Goal: Transaction & Acquisition: Purchase product/service

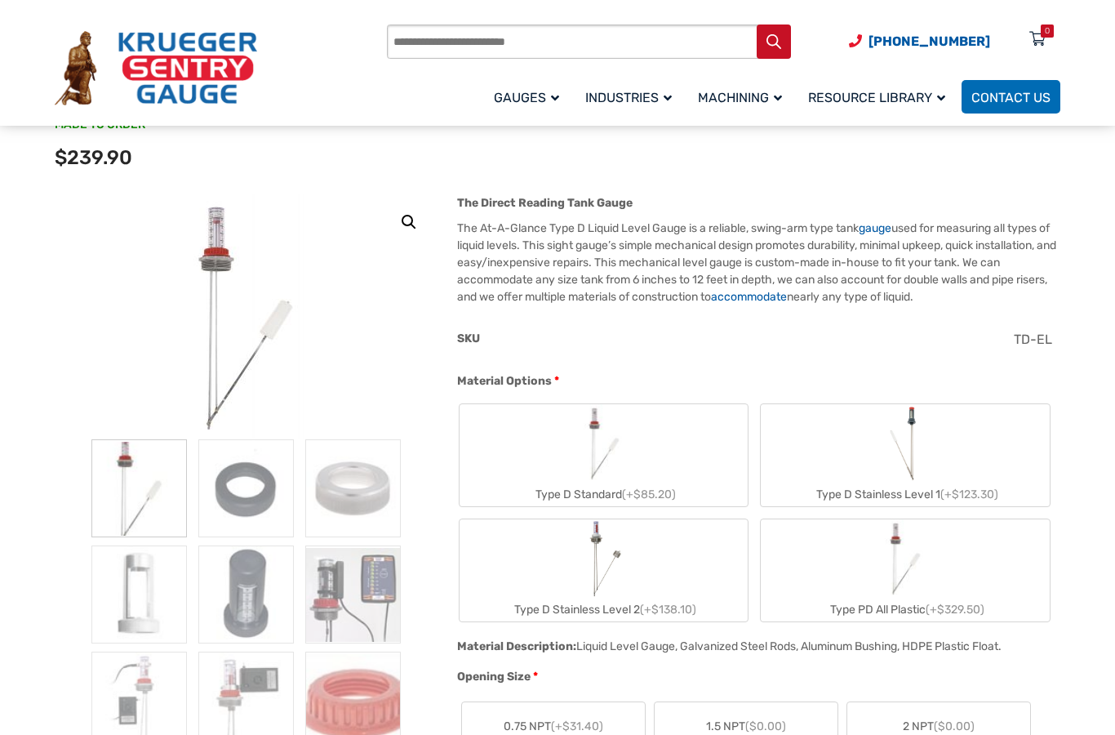
scroll to position [148, 0]
click at [687, 463] on label "Type D Standard (+$85.20)" at bounding box center [604, 453] width 289 height 102
click at [670, 460] on label "Type D Standard (+$85.20)" at bounding box center [604, 453] width 289 height 102
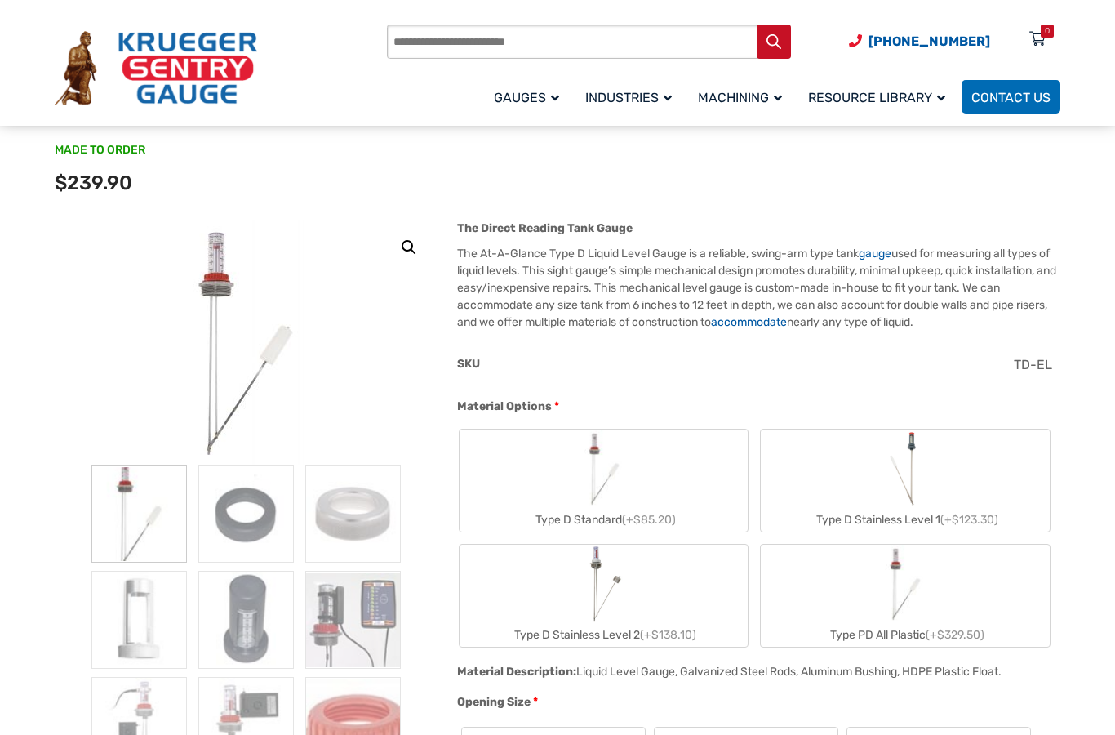
scroll to position [117, 0]
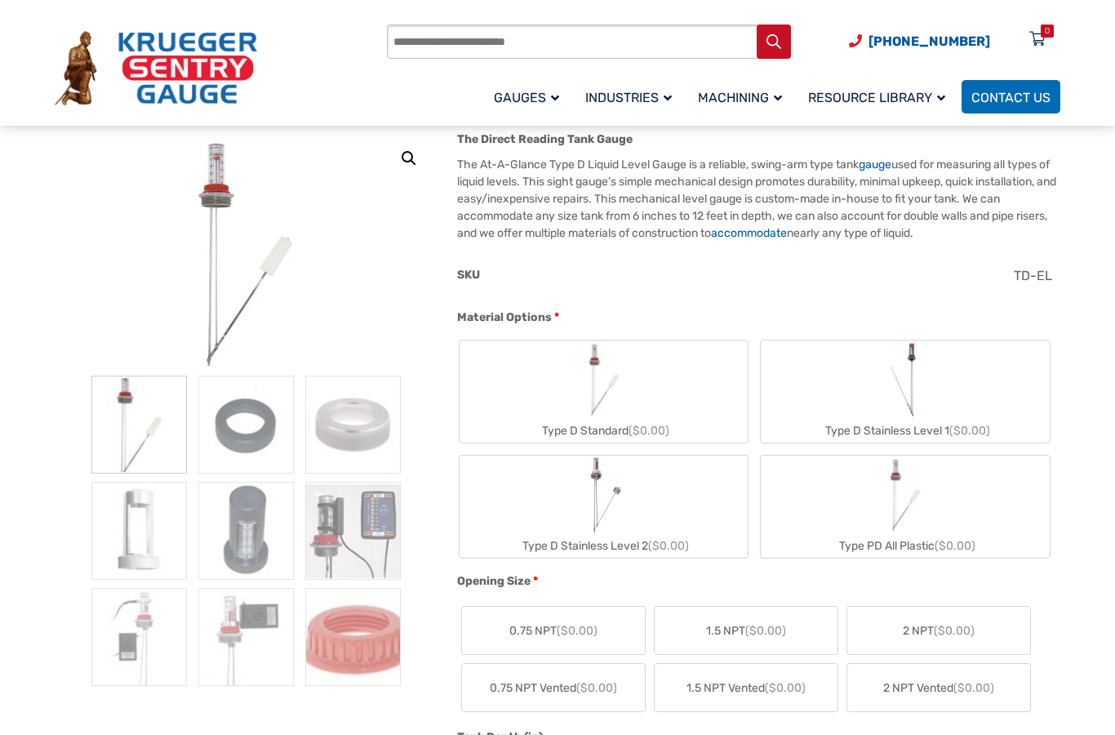
scroll to position [220, 0]
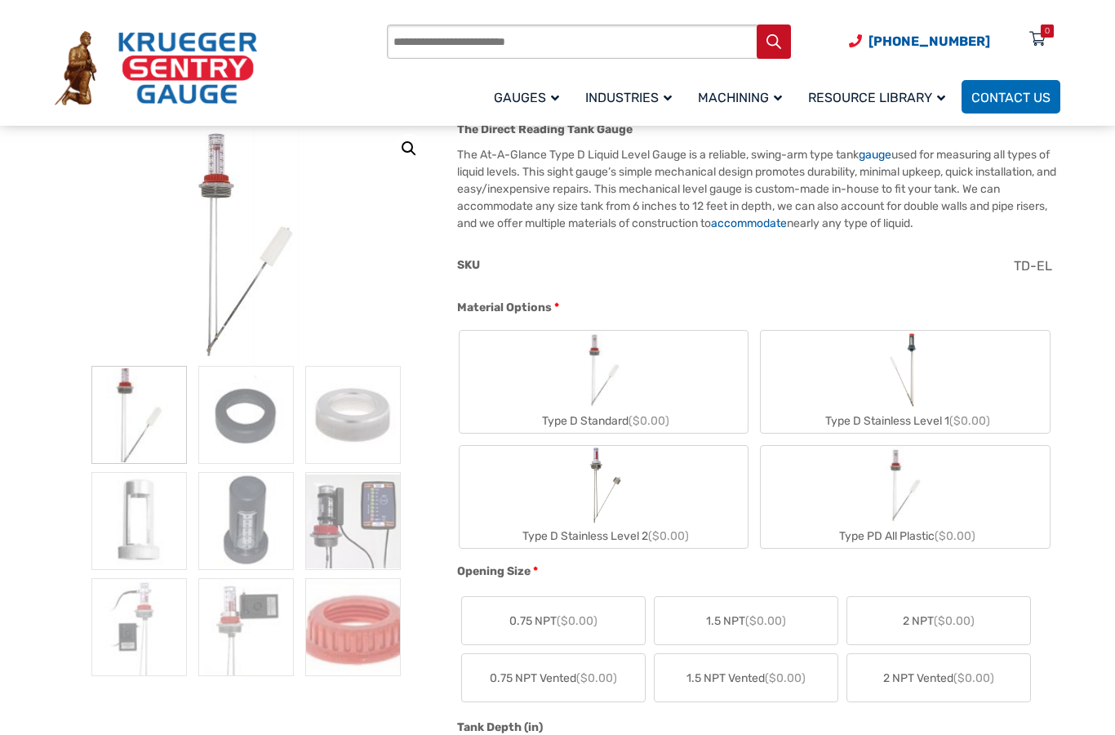
click at [660, 372] on label "Type D Standard ($0.00)" at bounding box center [604, 382] width 289 height 102
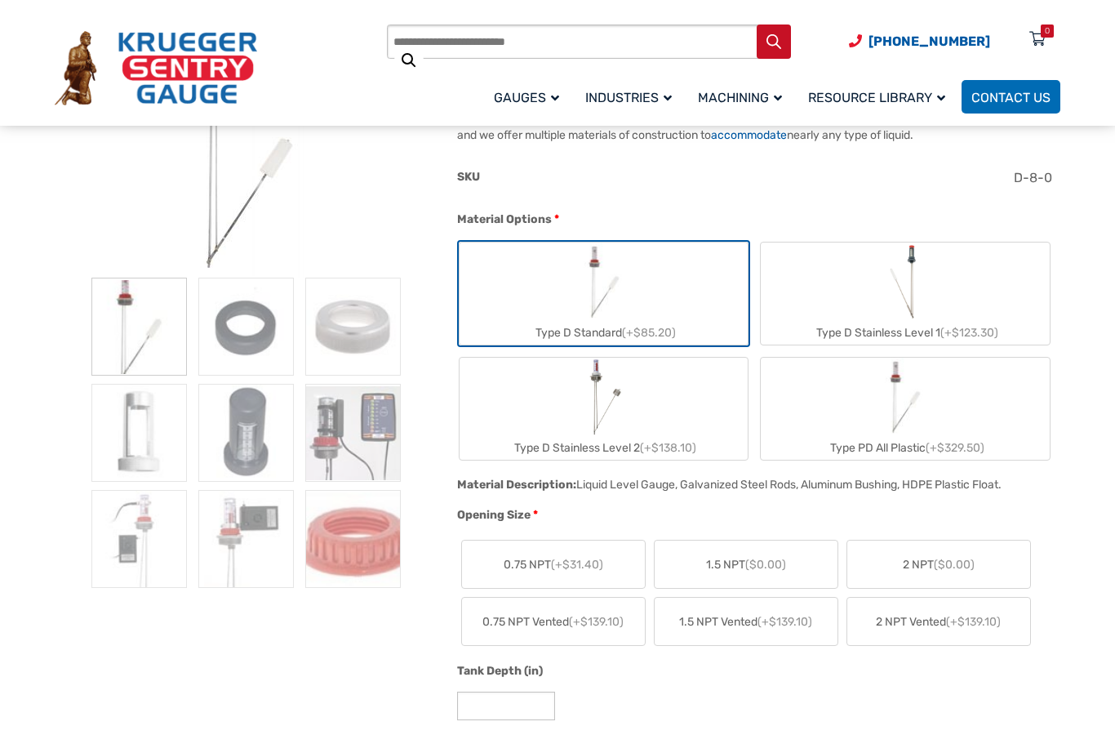
scroll to position [322, 0]
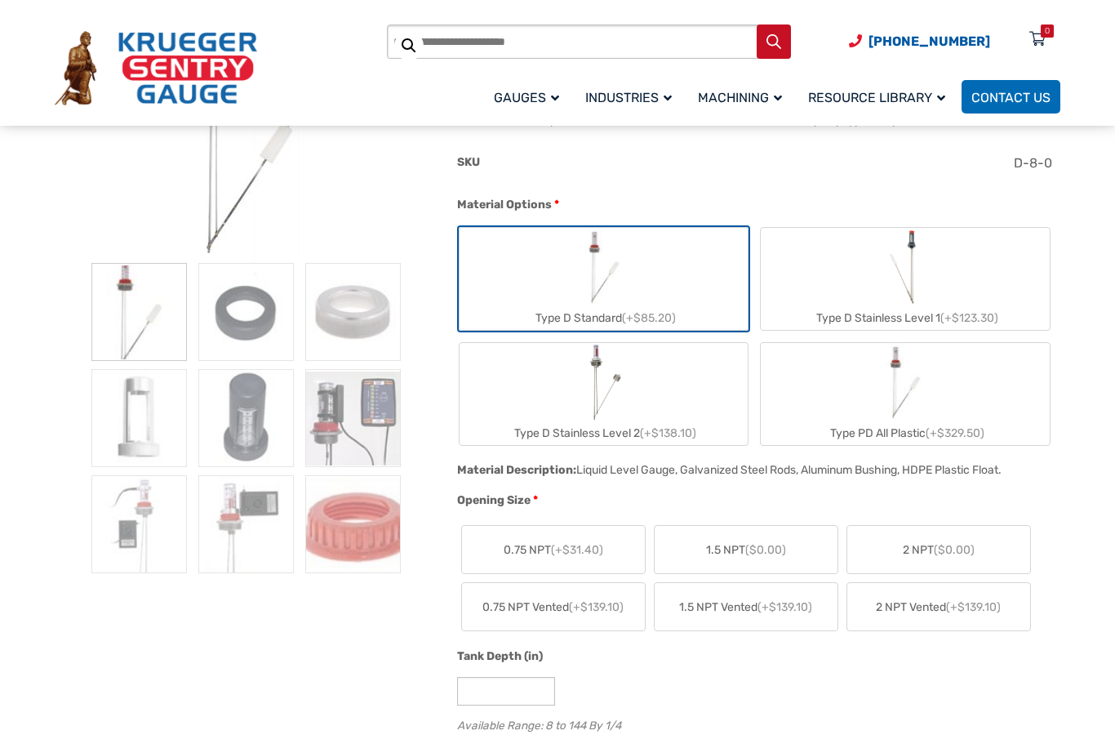
click at [585, 558] on span "0.75 NPT (+$31.40)" at bounding box center [554, 549] width 100 height 17
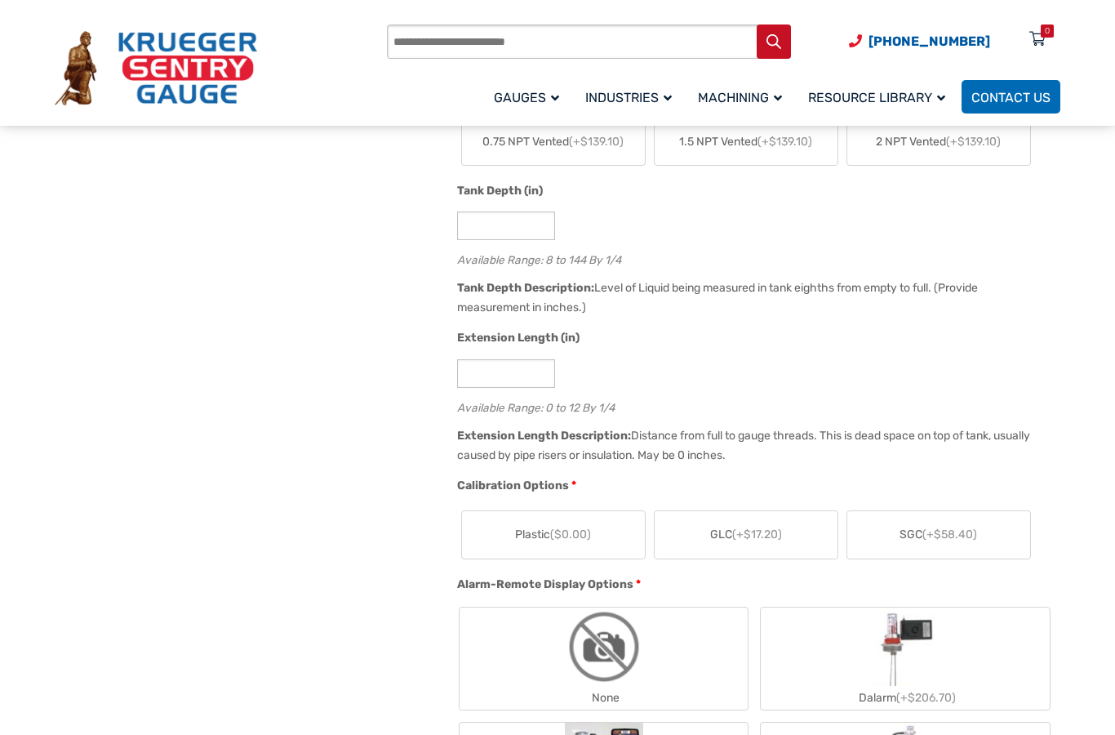
scroll to position [789, 0]
click at [601, 544] on label "Plastic ($0.00)" at bounding box center [553, 533] width 183 height 47
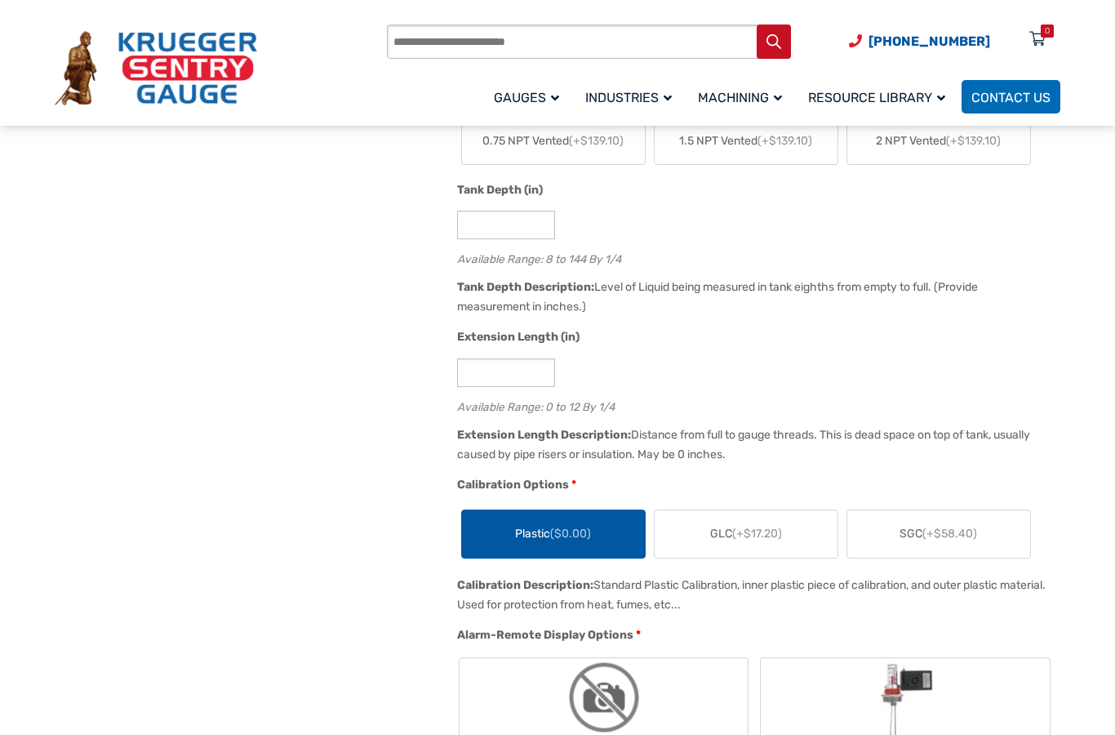
click at [793, 530] on label "GLC (+$17.20)" at bounding box center [746, 533] width 183 height 47
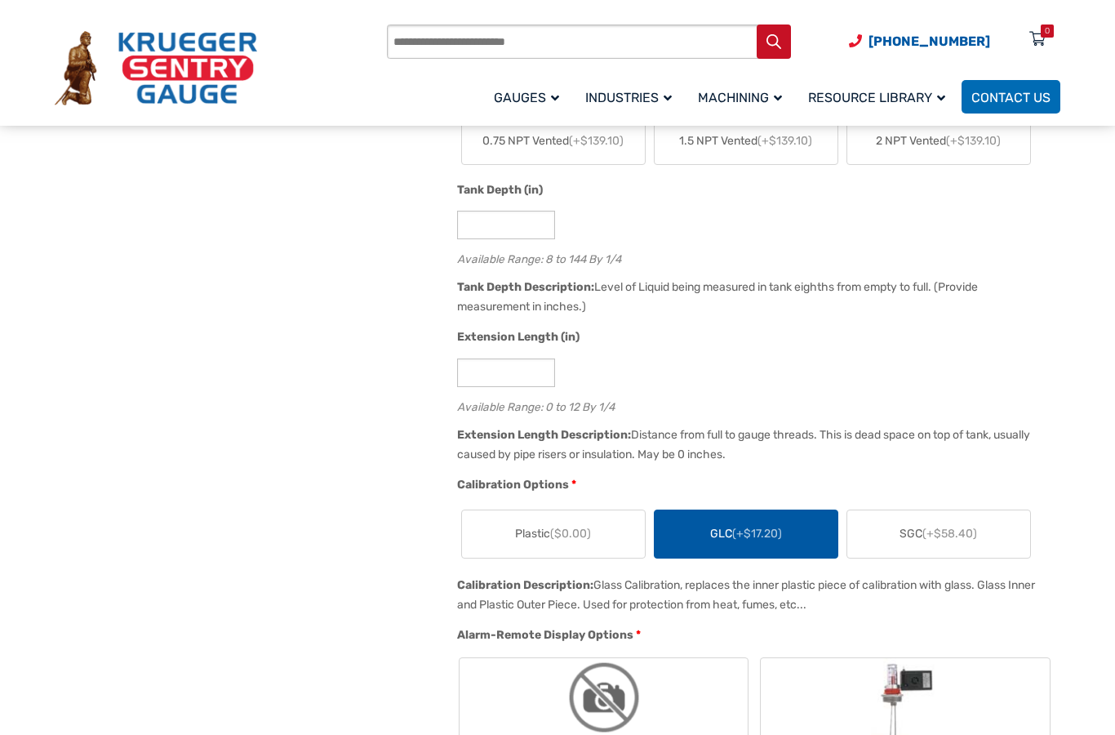
click at [984, 531] on label "SGC (+$58.40)" at bounding box center [938, 533] width 183 height 47
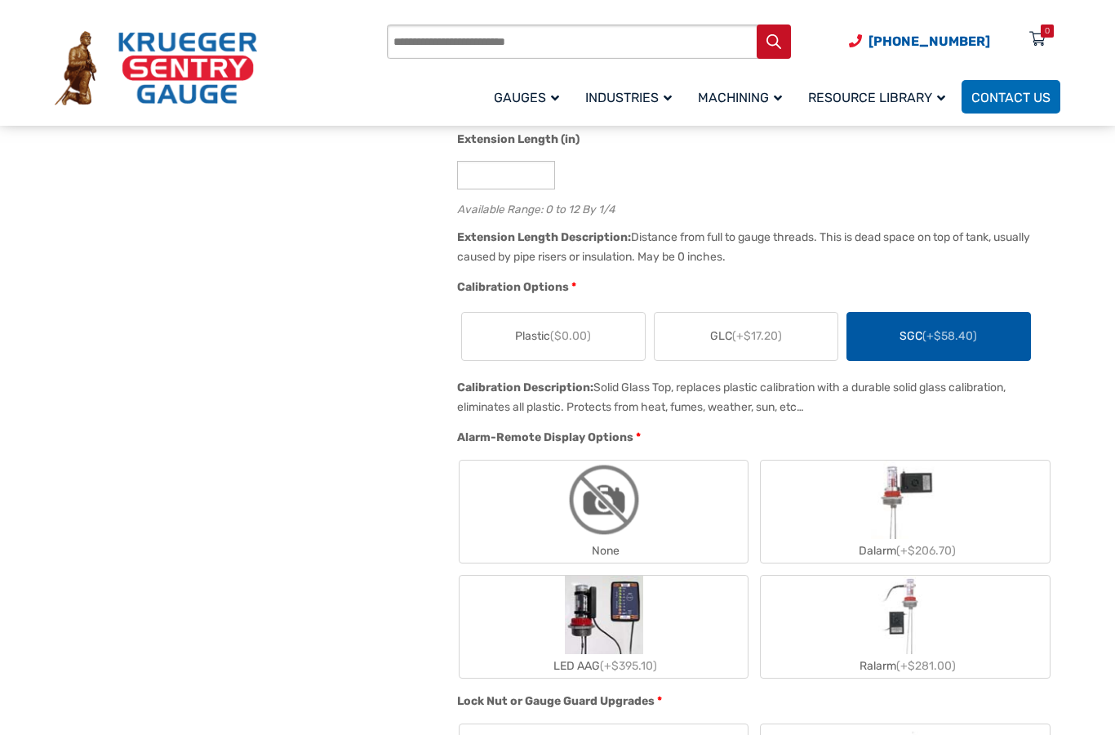
scroll to position [999, 0]
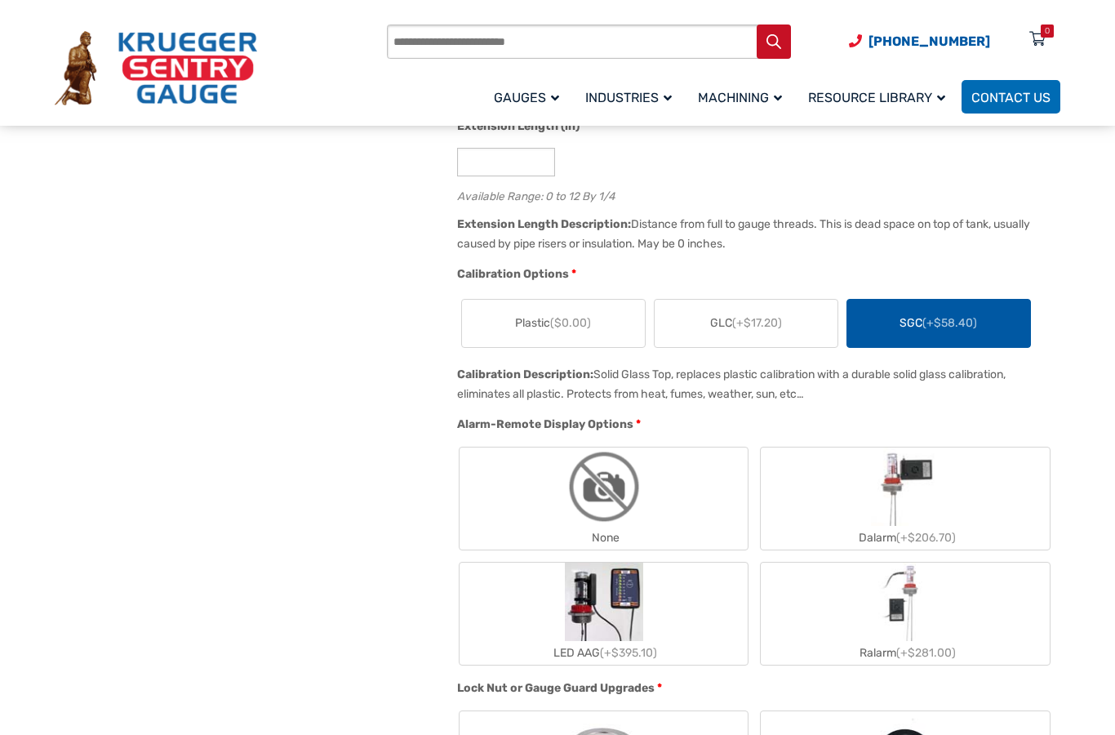
click at [638, 504] on img "None" at bounding box center [604, 486] width 78 height 78
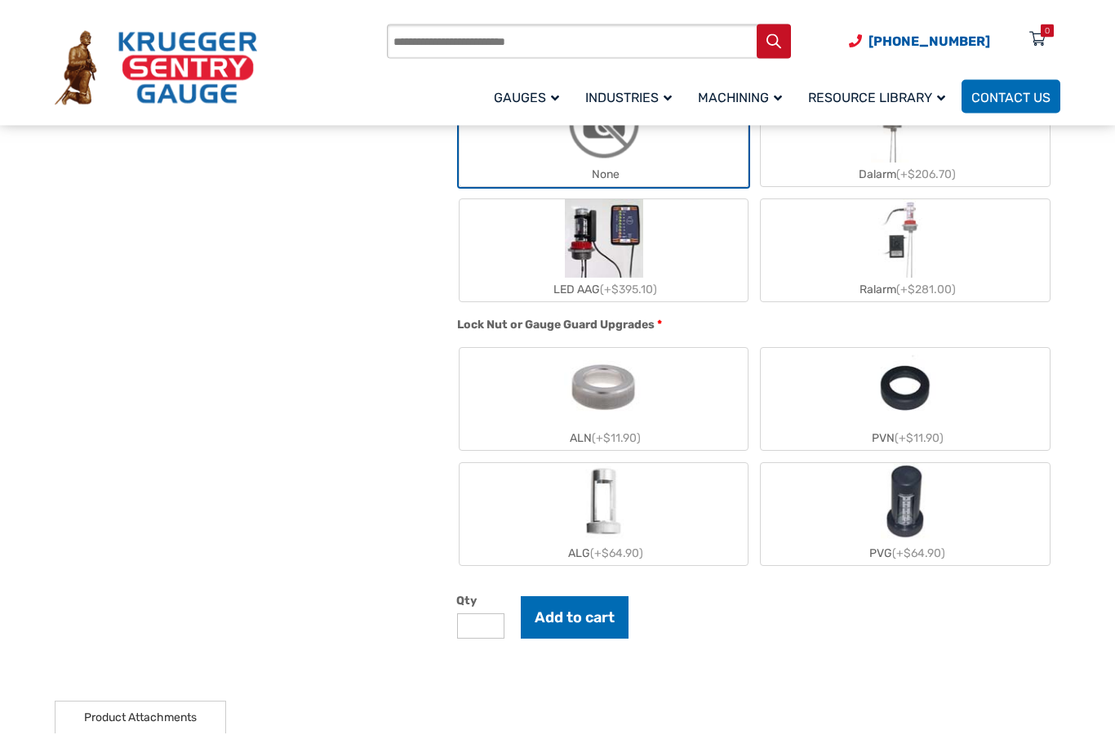
scroll to position [1383, 0]
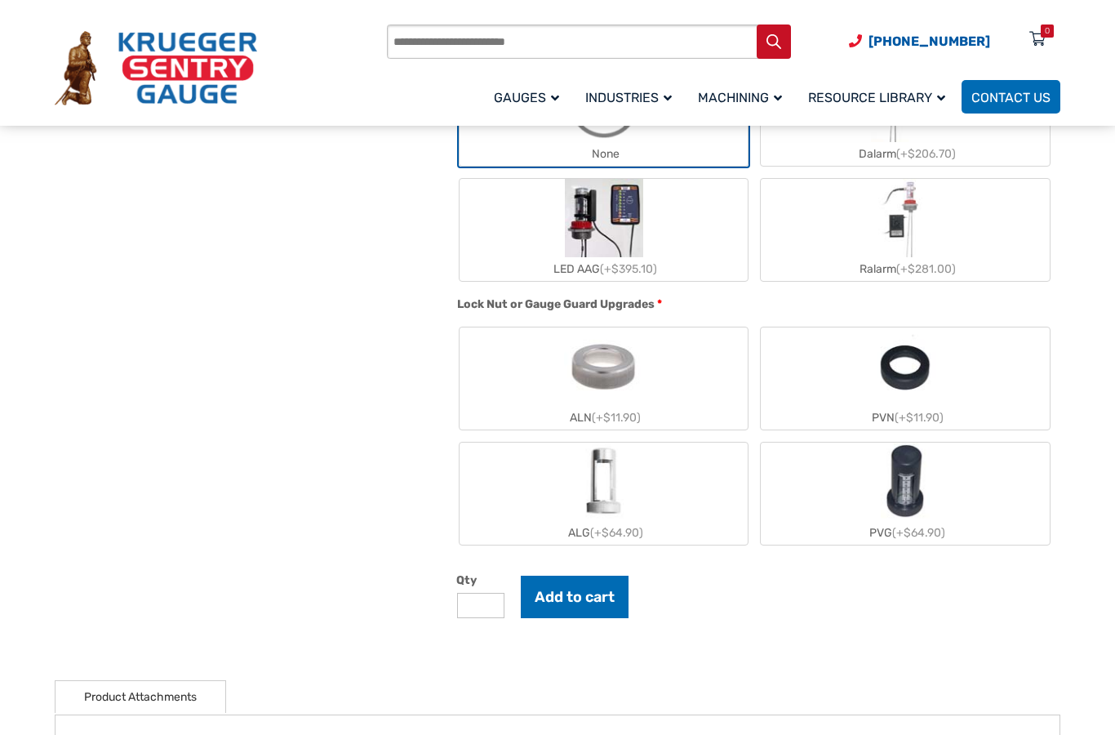
click at [673, 494] on label "ALG (+$64.90)" at bounding box center [604, 493] width 289 height 102
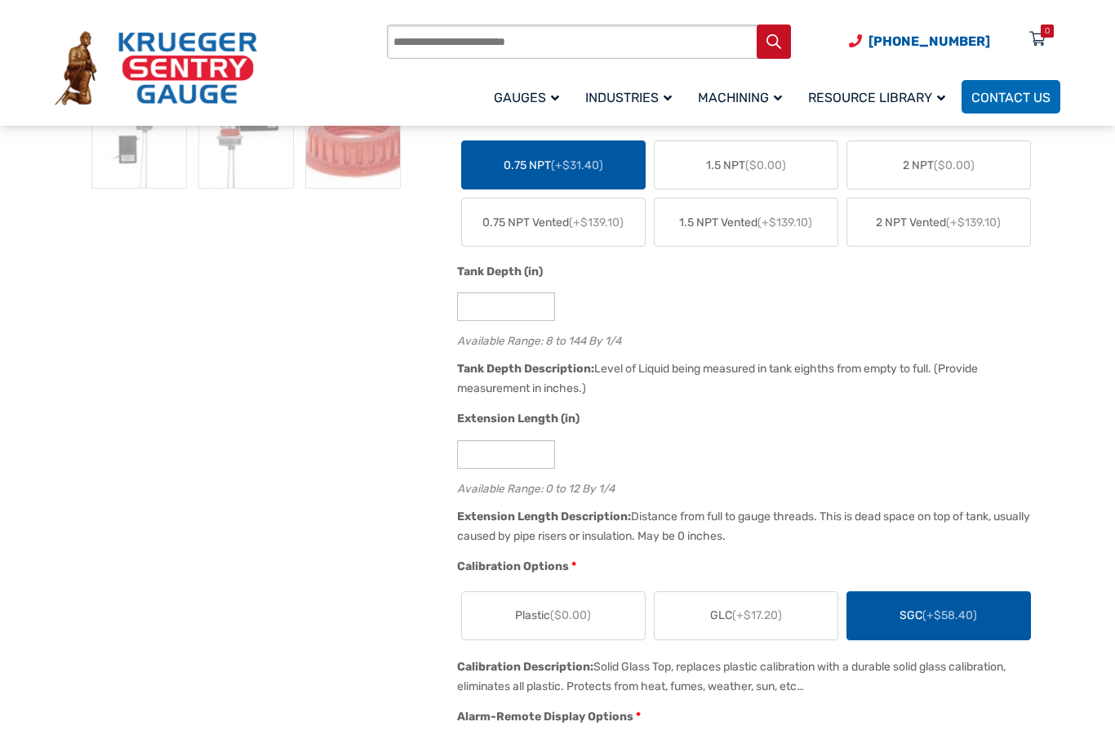
scroll to position [706, 0]
click at [500, 311] on input "*" at bounding box center [506, 307] width 98 height 29
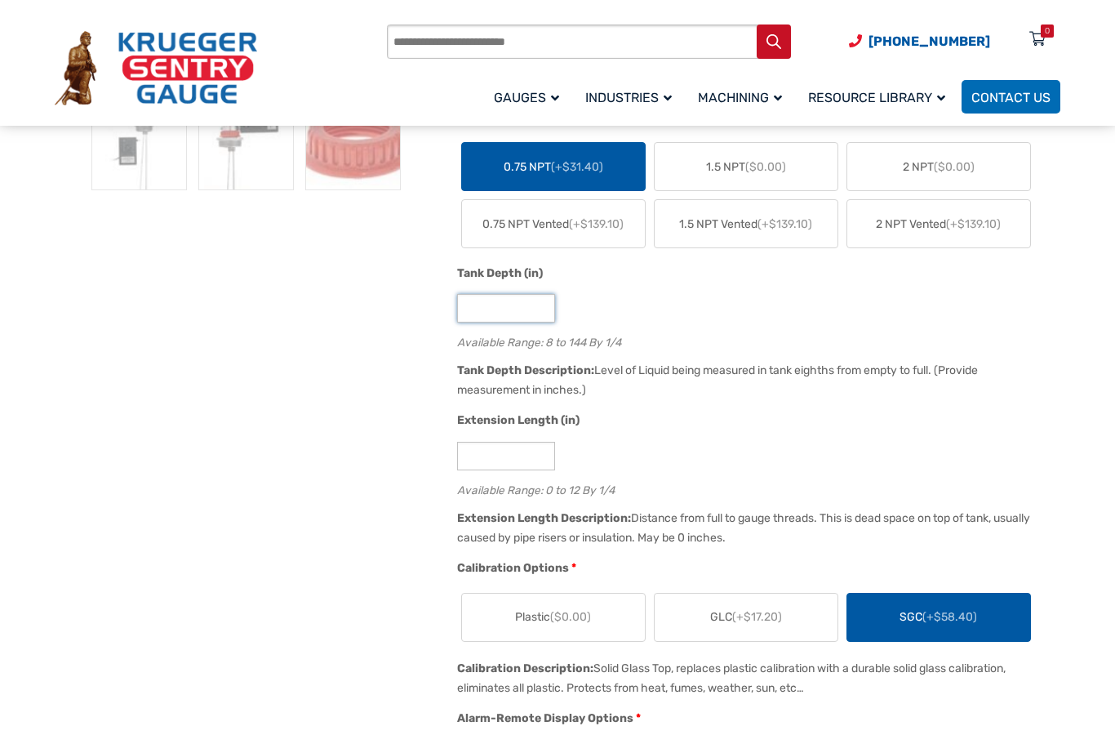
type input "*"
type input "**"
click at [515, 461] on input "*" at bounding box center [506, 456] width 98 height 29
type input "*"
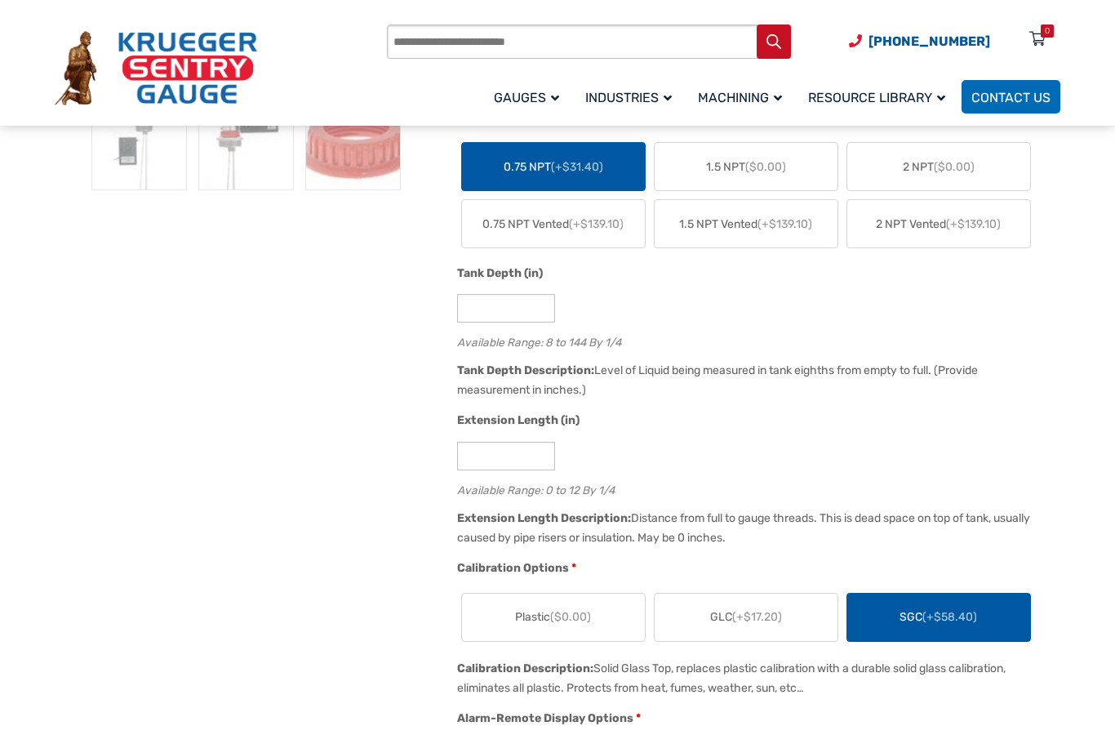
click at [974, 453] on div "*" at bounding box center [754, 456] width 595 height 29
click at [957, 451] on div "*" at bounding box center [754, 456] width 595 height 29
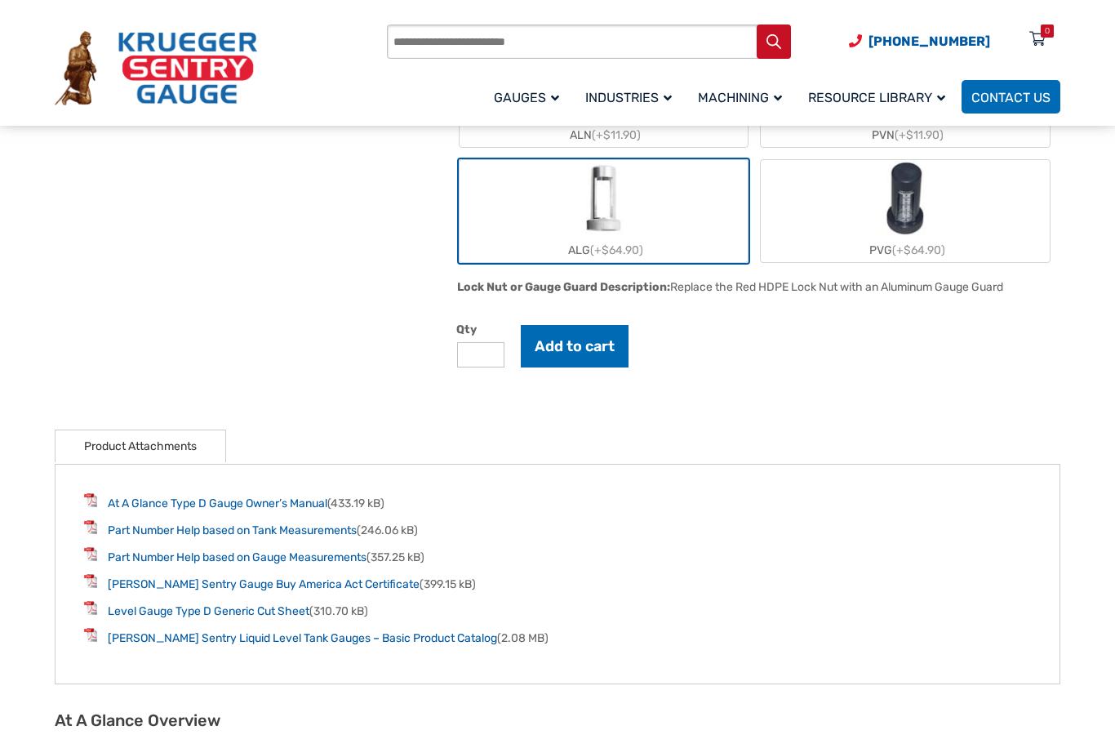
scroll to position [1633, 0]
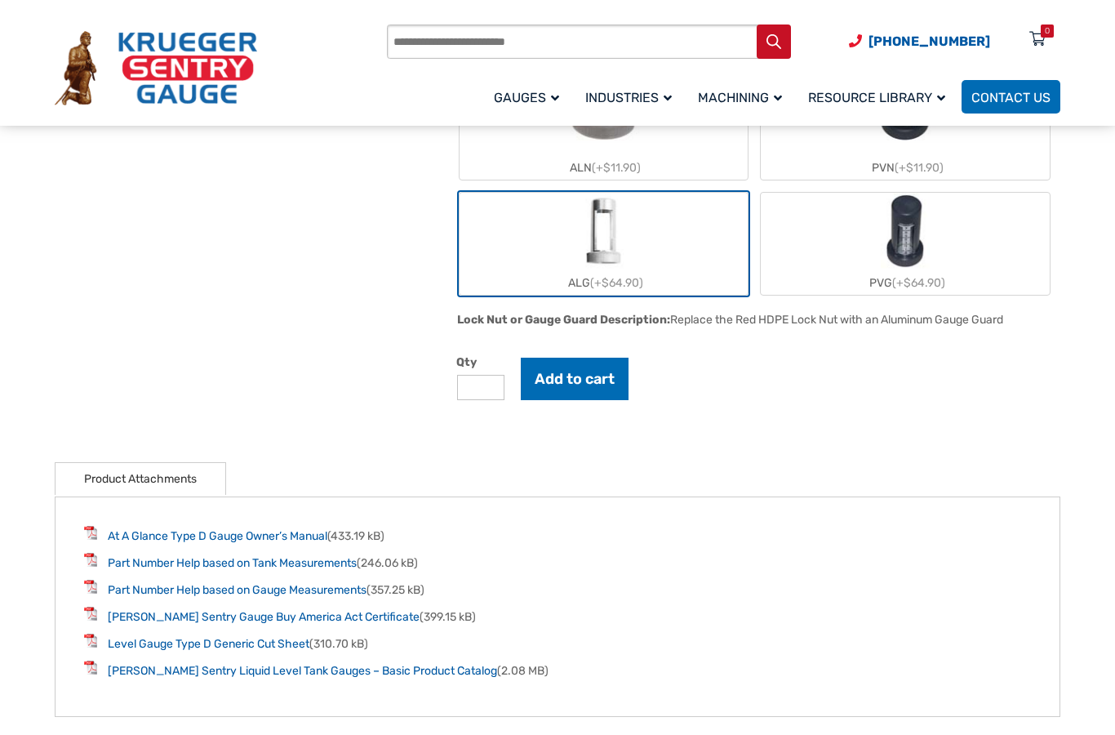
click at [584, 391] on button "Add to cart" at bounding box center [575, 379] width 108 height 42
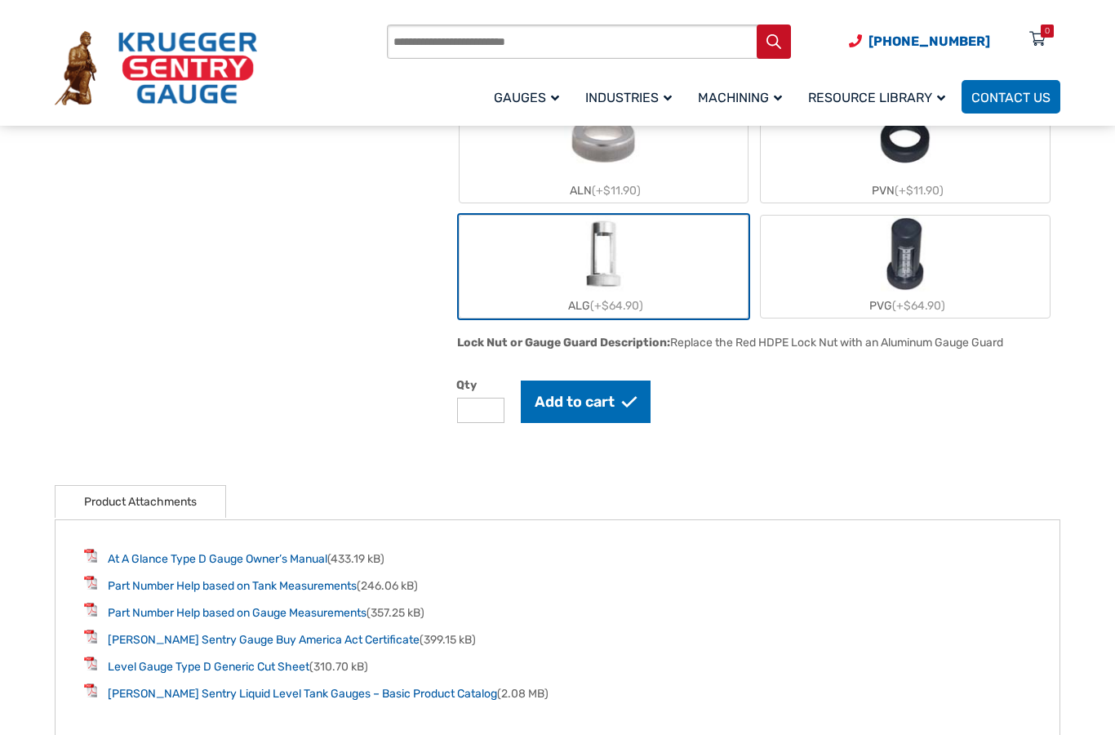
scroll to position [1609, 0]
click at [575, 402] on button "Add to cart" at bounding box center [586, 402] width 131 height 42
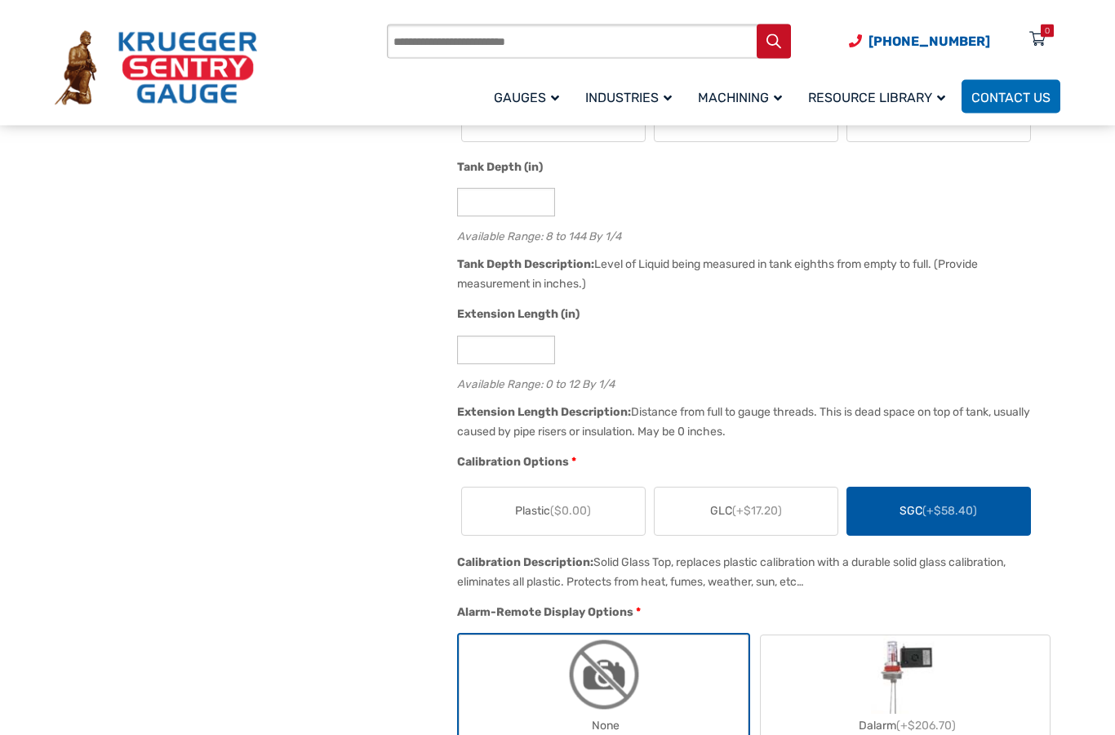
scroll to position [792, 0]
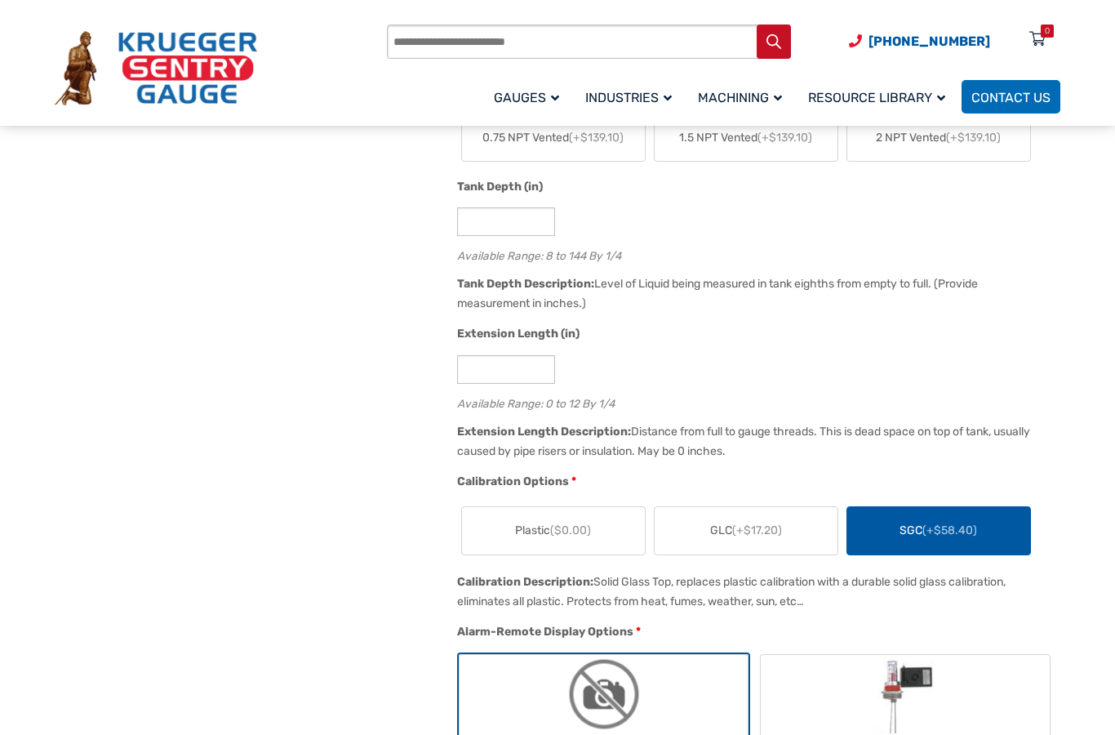
click at [1048, 35] on div "0" at bounding box center [1047, 30] width 5 height 13
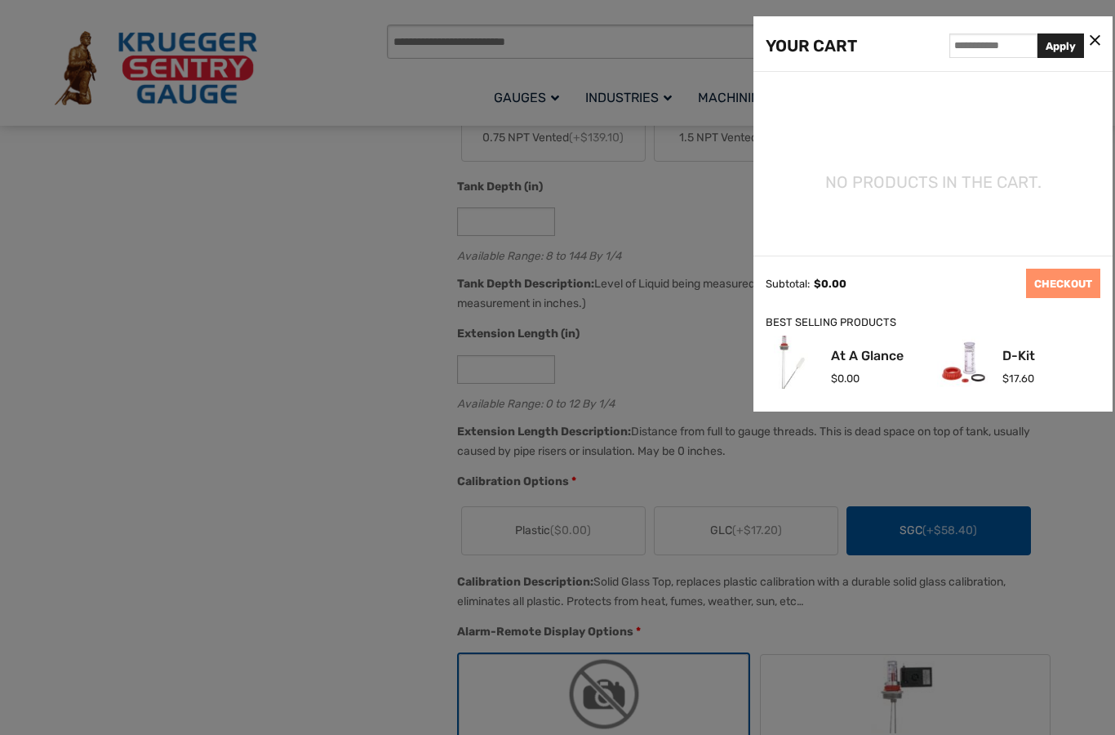
click at [104, 568] on div at bounding box center [557, 367] width 1115 height 735
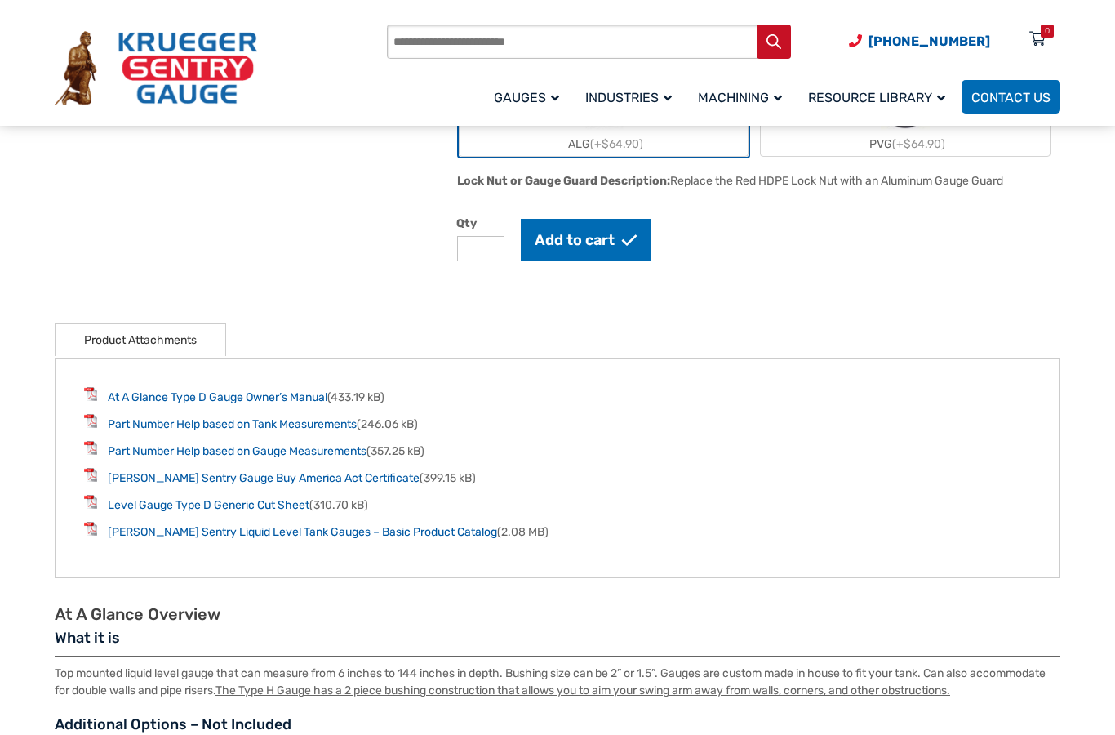
scroll to position [1766, 0]
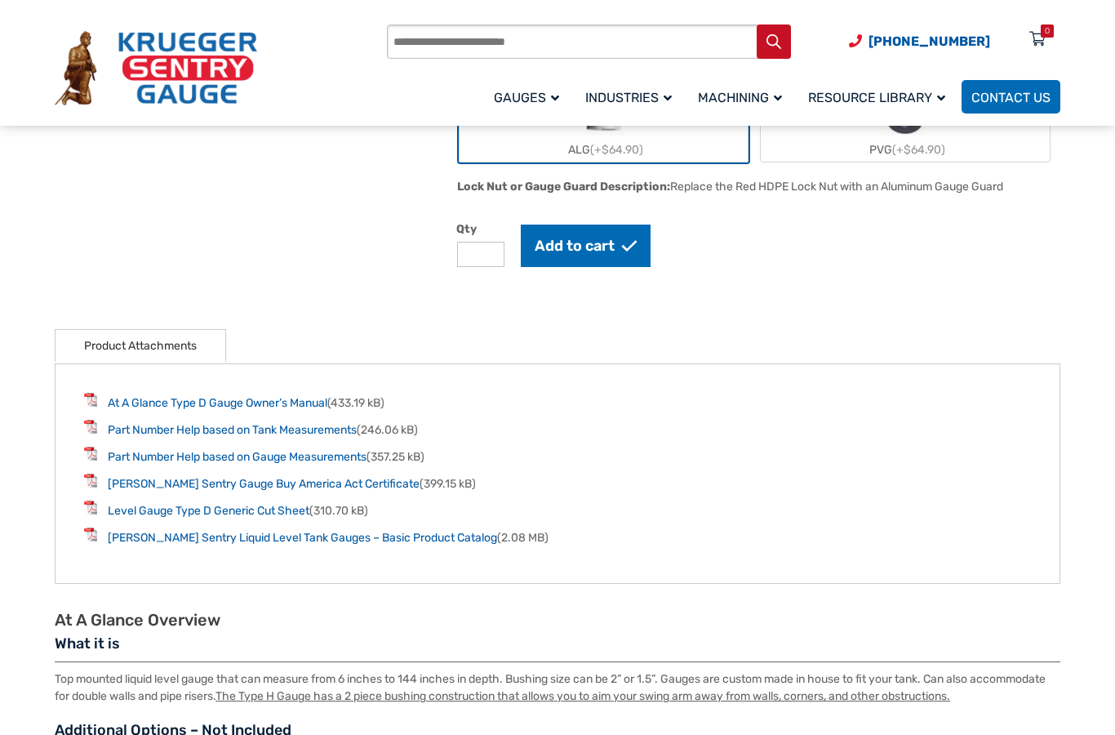
click at [570, 247] on button "Add to cart" at bounding box center [586, 245] width 131 height 42
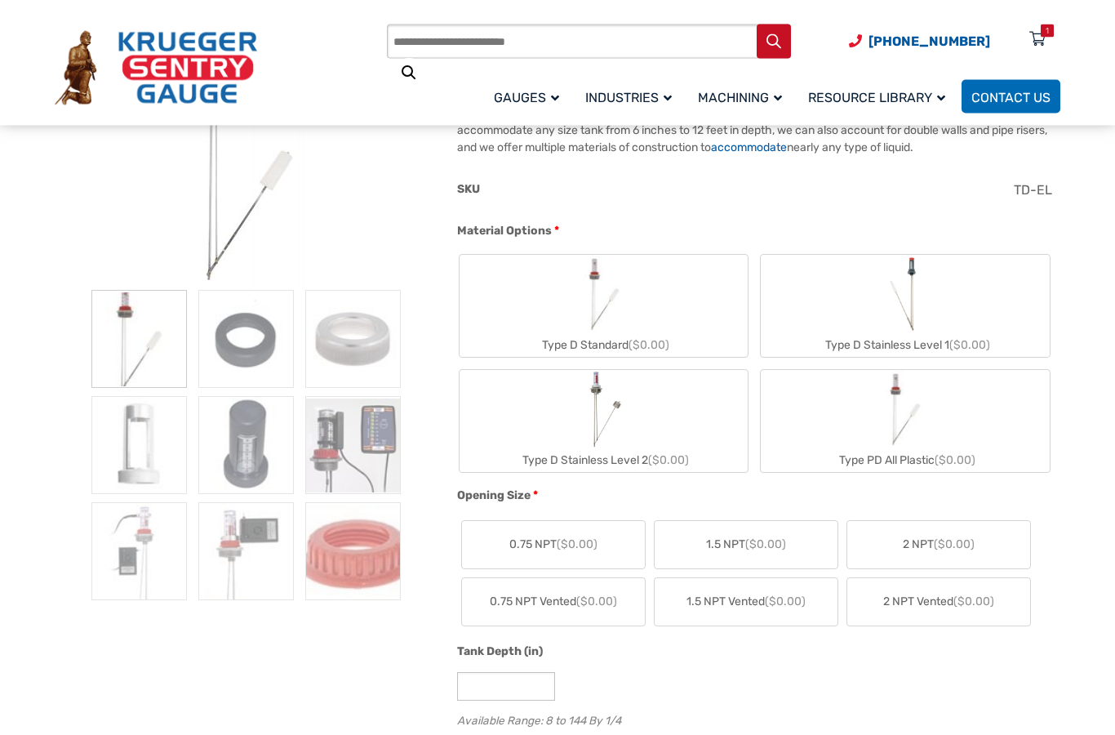
click at [655, 296] on label "Type D Standard ($0.00)" at bounding box center [604, 307] width 289 height 102
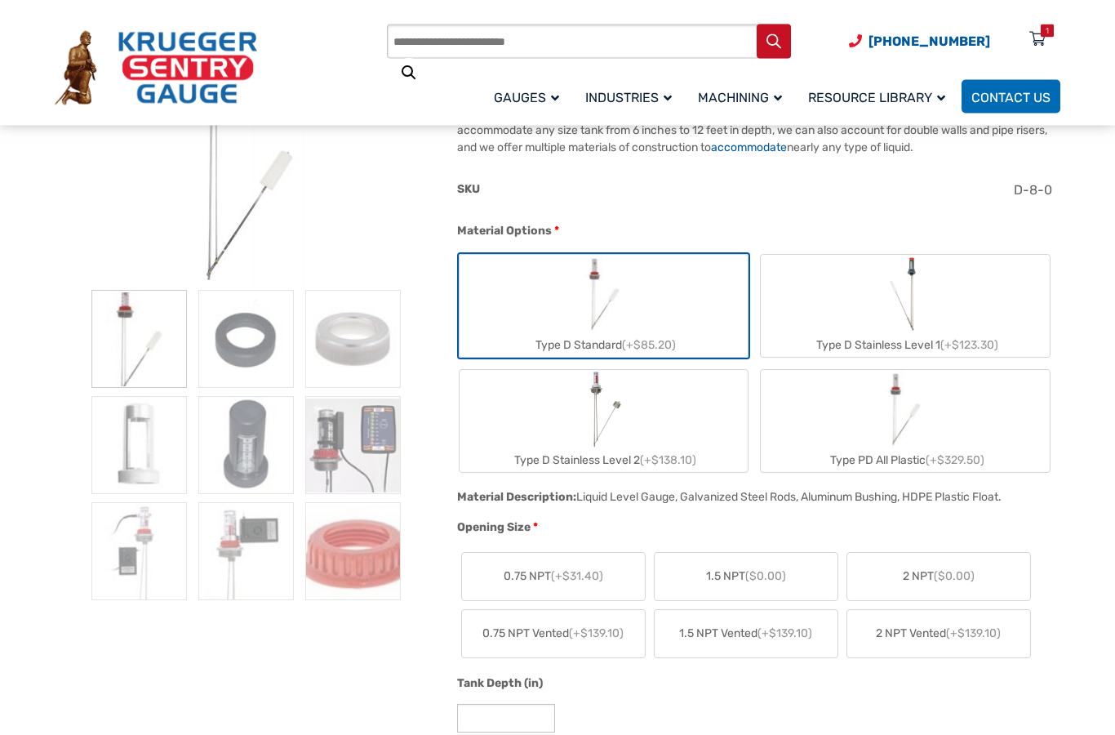
scroll to position [380, 0]
click at [570, 570] on span "(+$31.40)" at bounding box center [577, 576] width 52 height 14
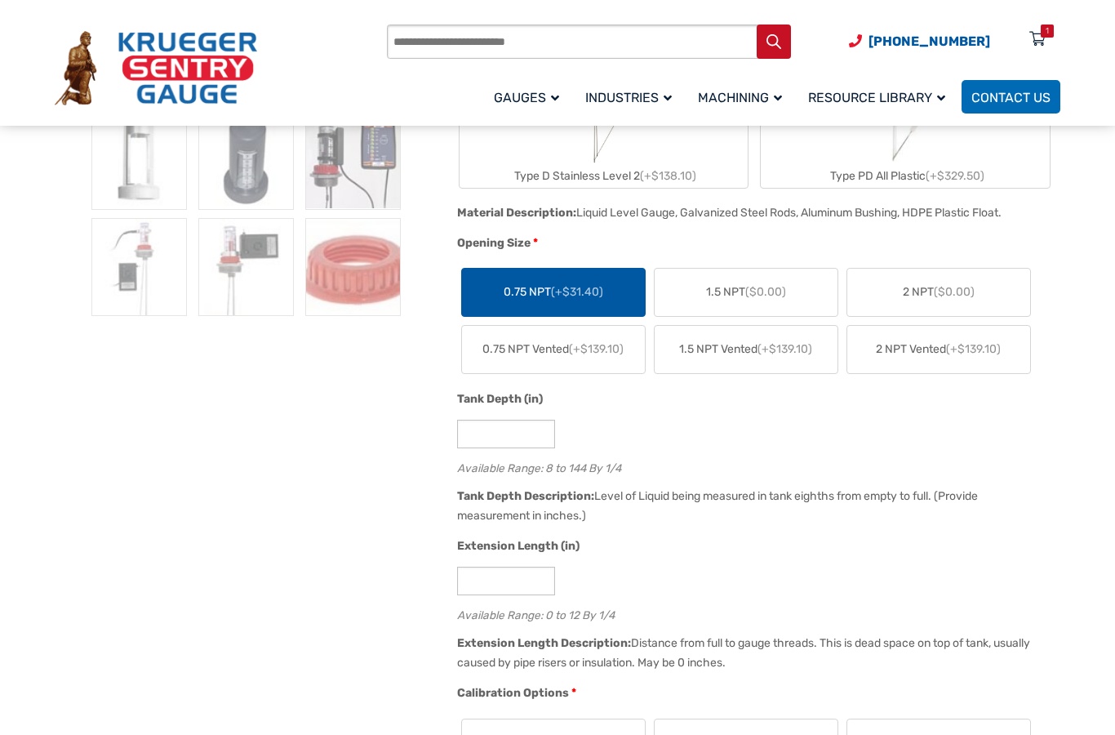
scroll to position [664, 0]
click at [505, 431] on input "*" at bounding box center [506, 433] width 98 height 29
type input "**"
click at [505, 594] on input "*" at bounding box center [506, 580] width 98 height 29
type input "*"
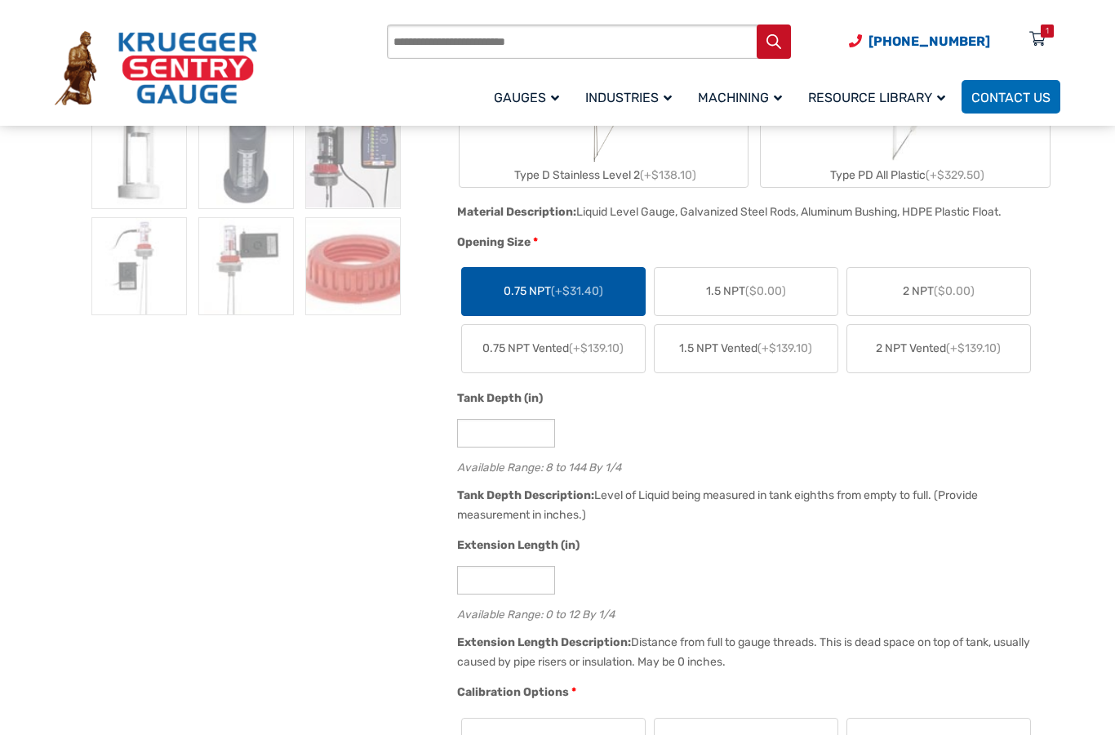
click at [885, 555] on div "Extension Length (in)" at bounding box center [754, 546] width 595 height 21
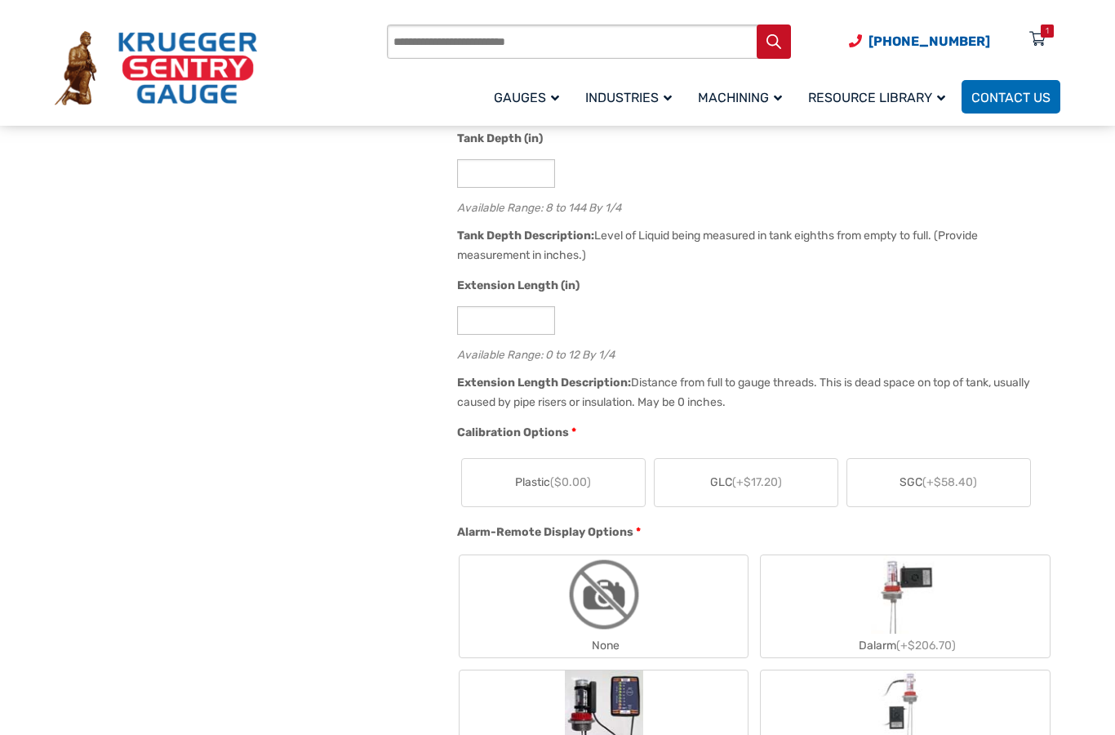
scroll to position [922, 0]
click at [944, 484] on span "(+$58.40)" at bounding box center [949, 484] width 55 height 14
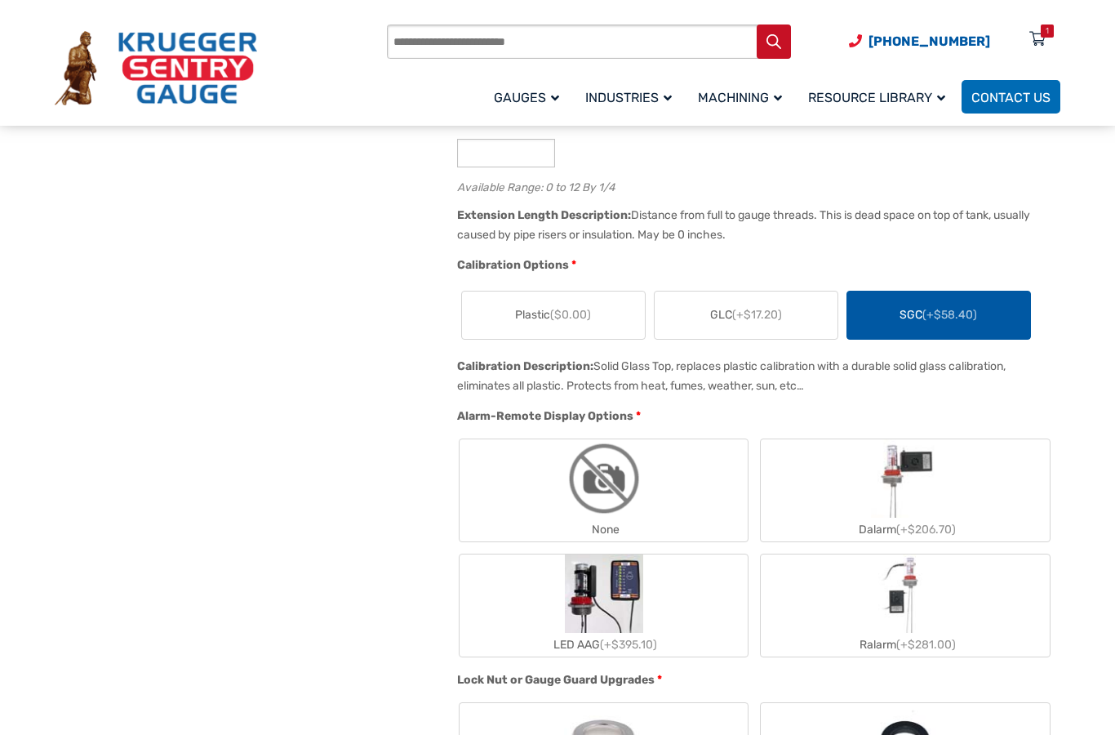
scroll to position [1093, 0]
click at [660, 498] on label "None" at bounding box center [604, 489] width 289 height 102
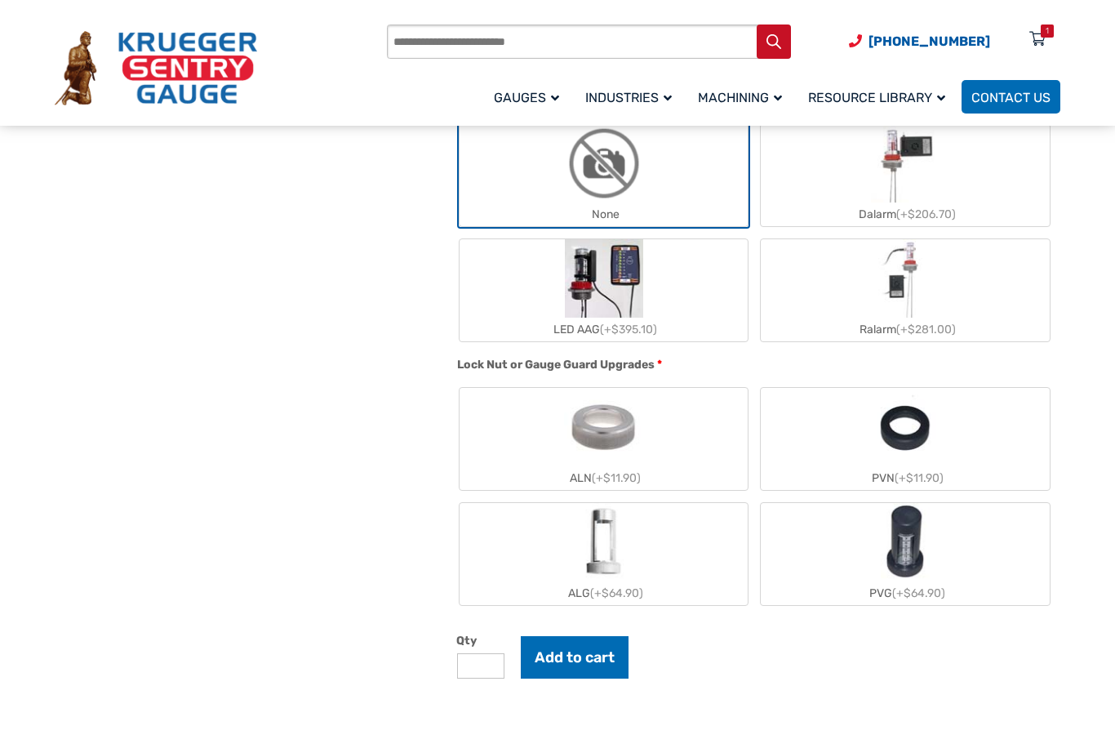
scroll to position [1415, 0]
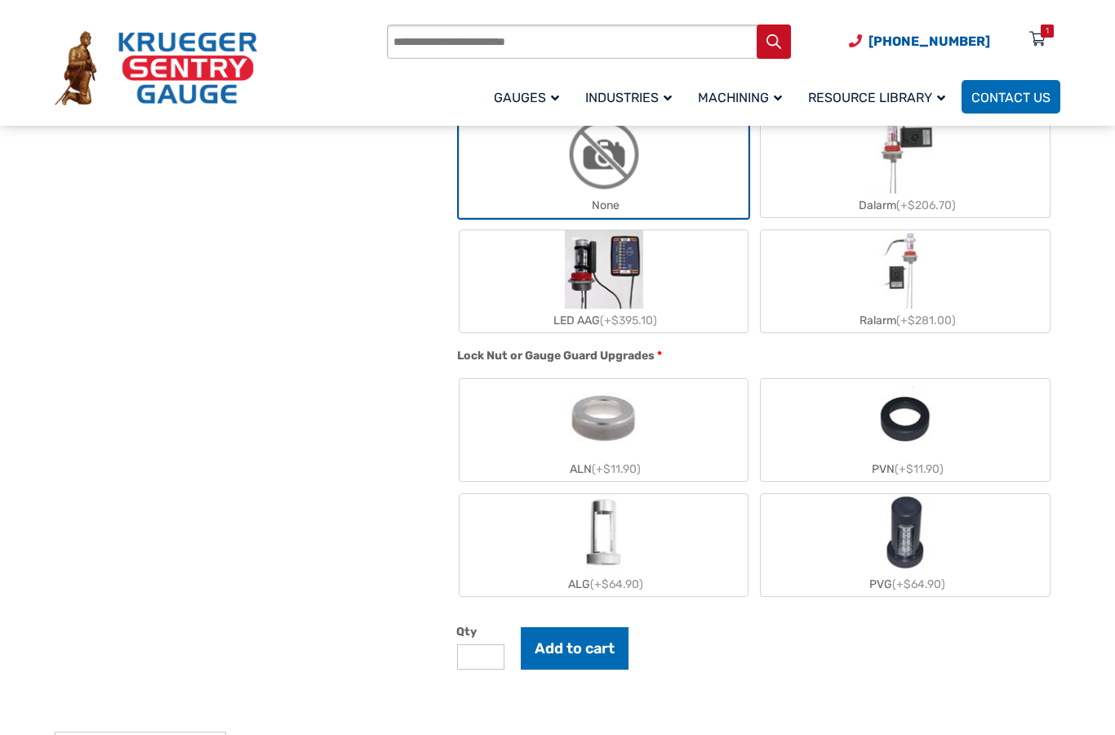
click at [672, 544] on label "ALG (+$64.90)" at bounding box center [604, 545] width 289 height 102
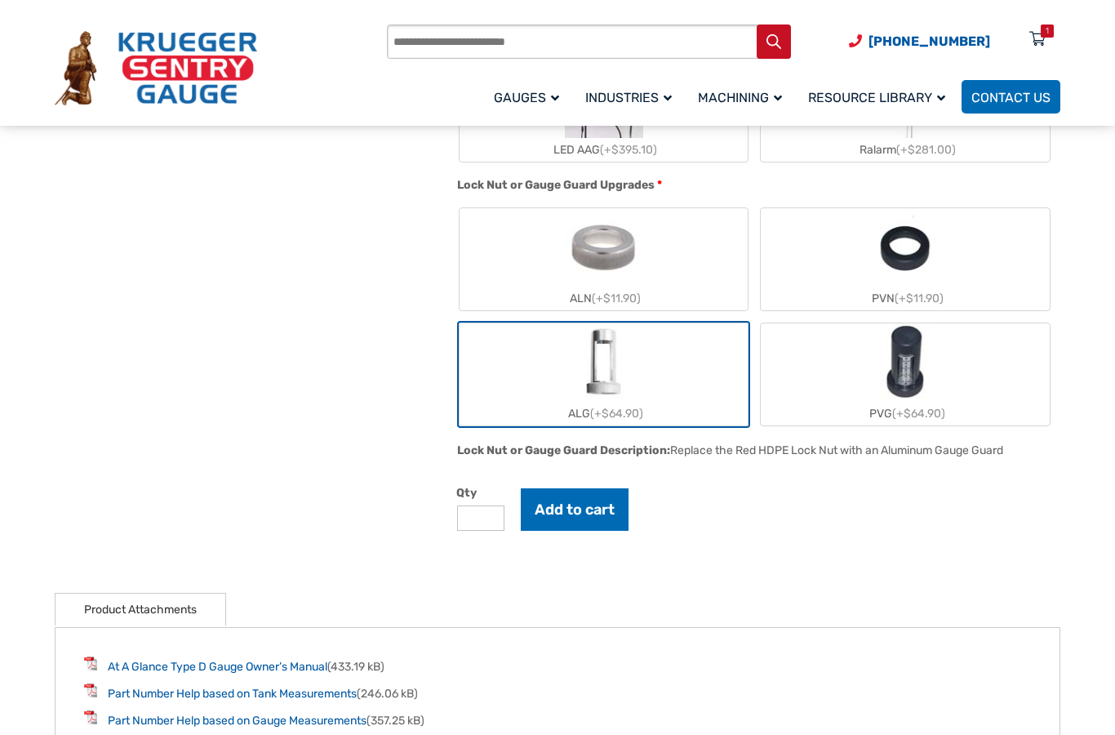
scroll to position [1588, 0]
click at [576, 513] on button "Add to cart" at bounding box center [575, 508] width 108 height 42
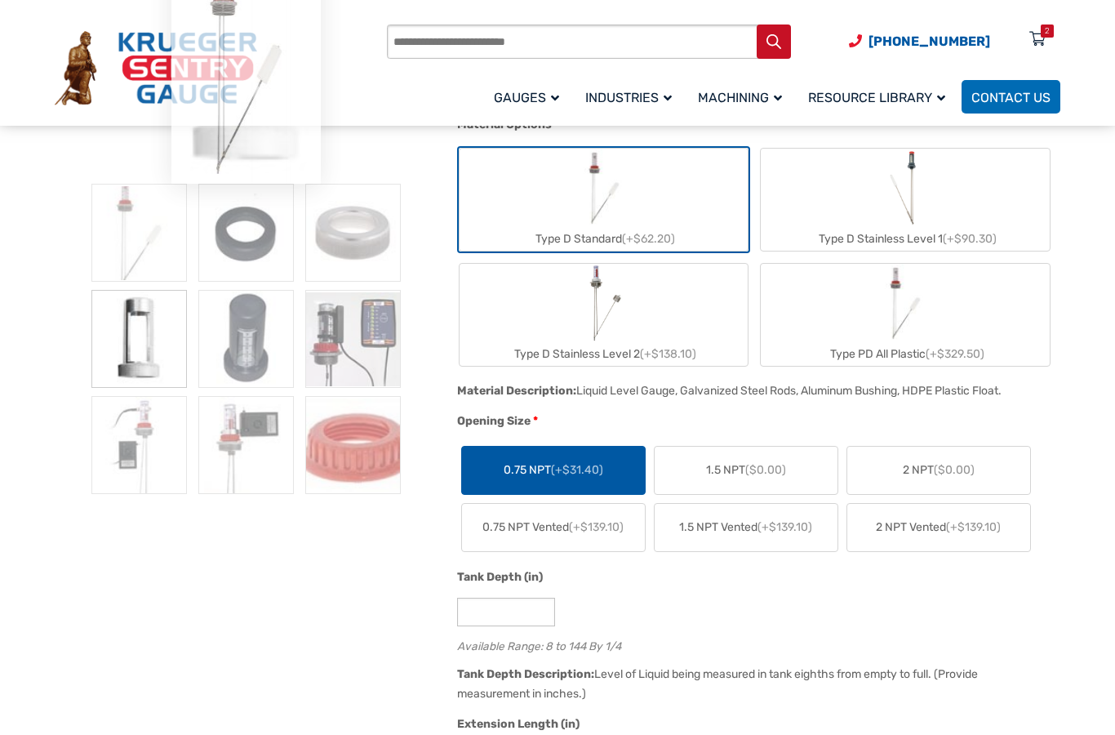
scroll to position [108, 0]
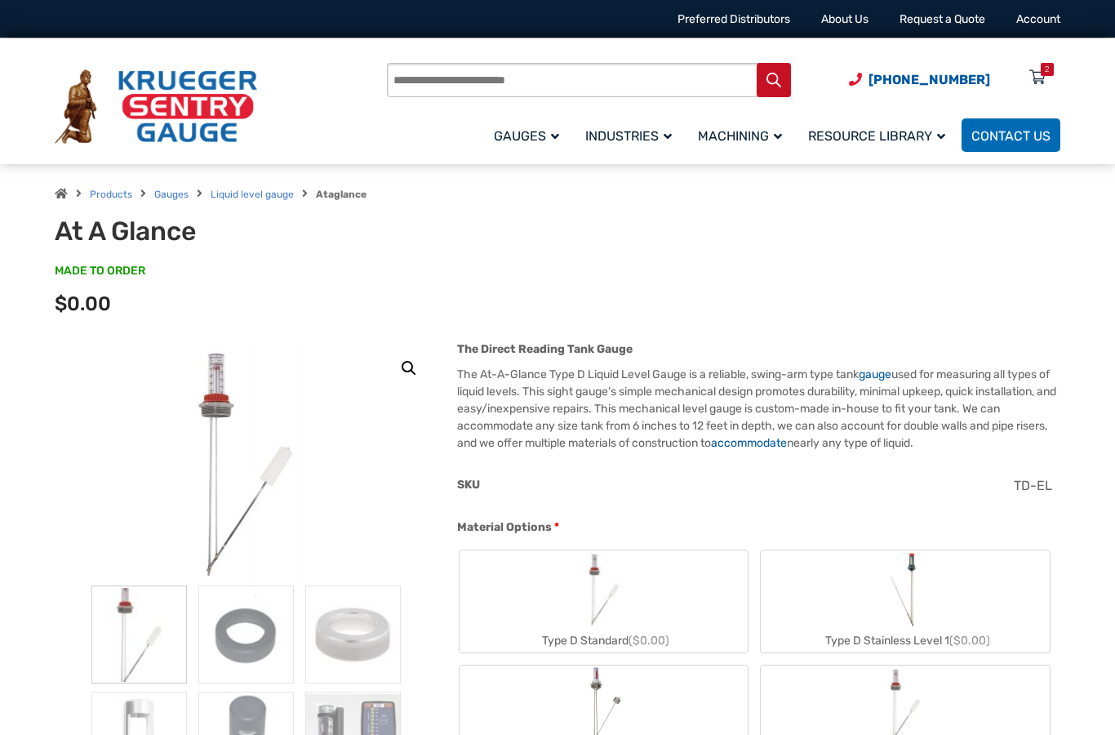
click at [1037, 73] on icon at bounding box center [1037, 78] width 16 height 26
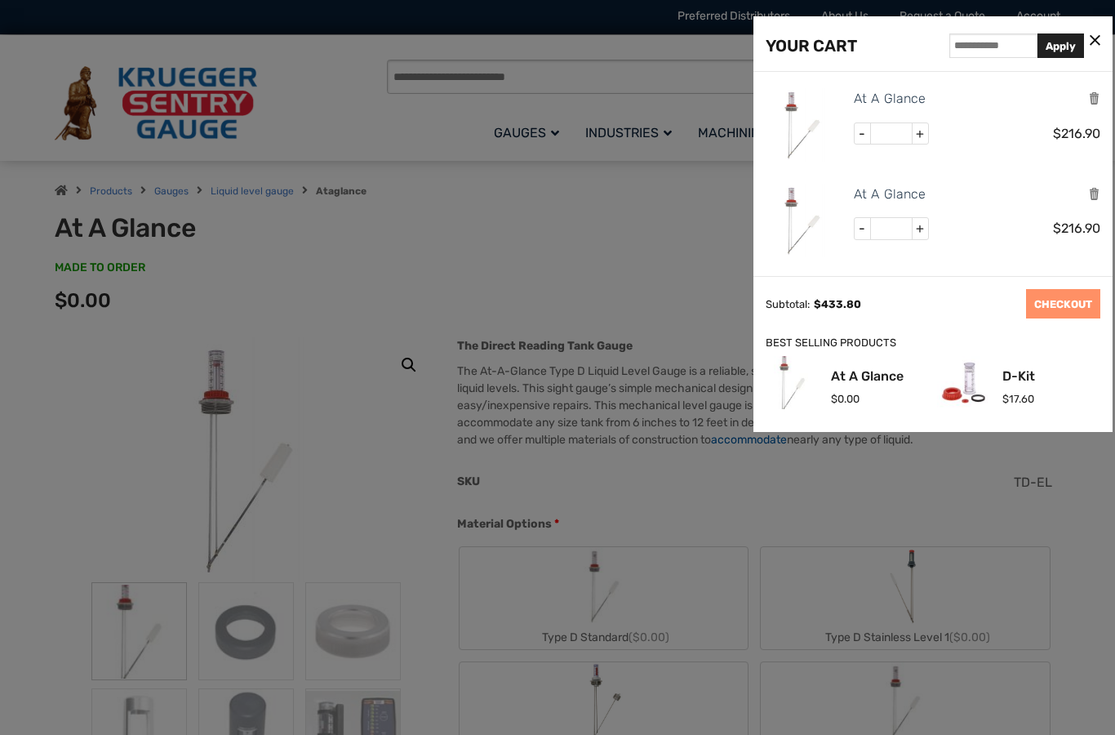
click at [891, 100] on link "At A Glance" at bounding box center [890, 98] width 72 height 21
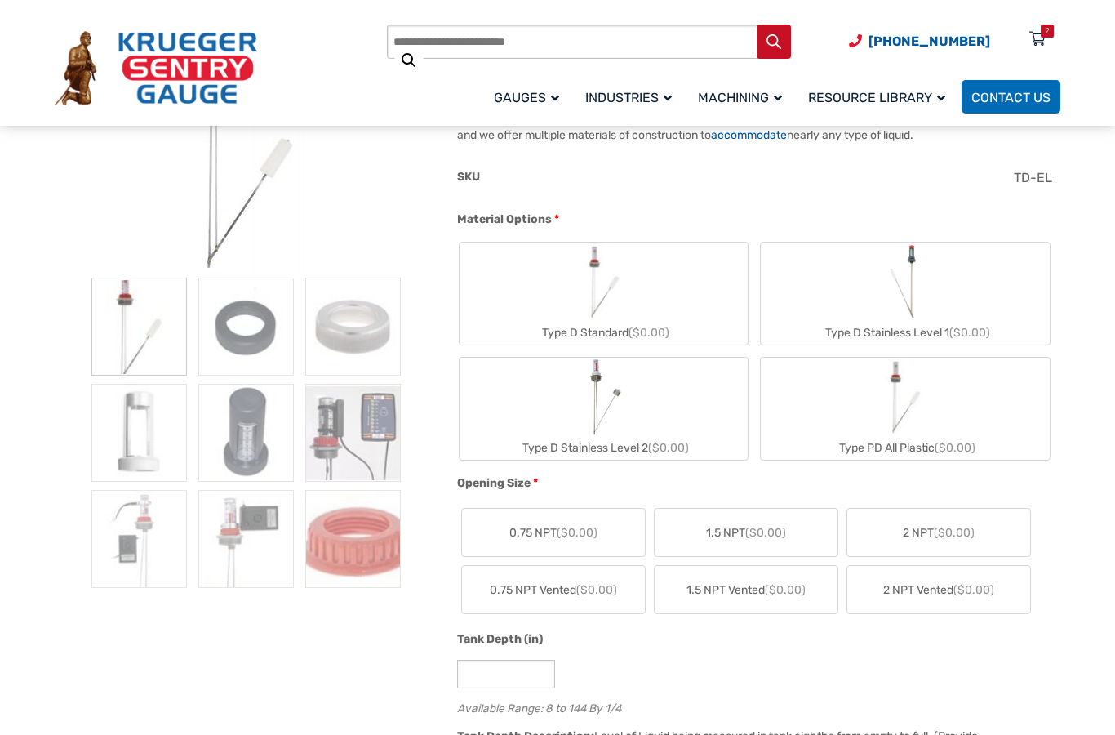
scroll to position [295, 0]
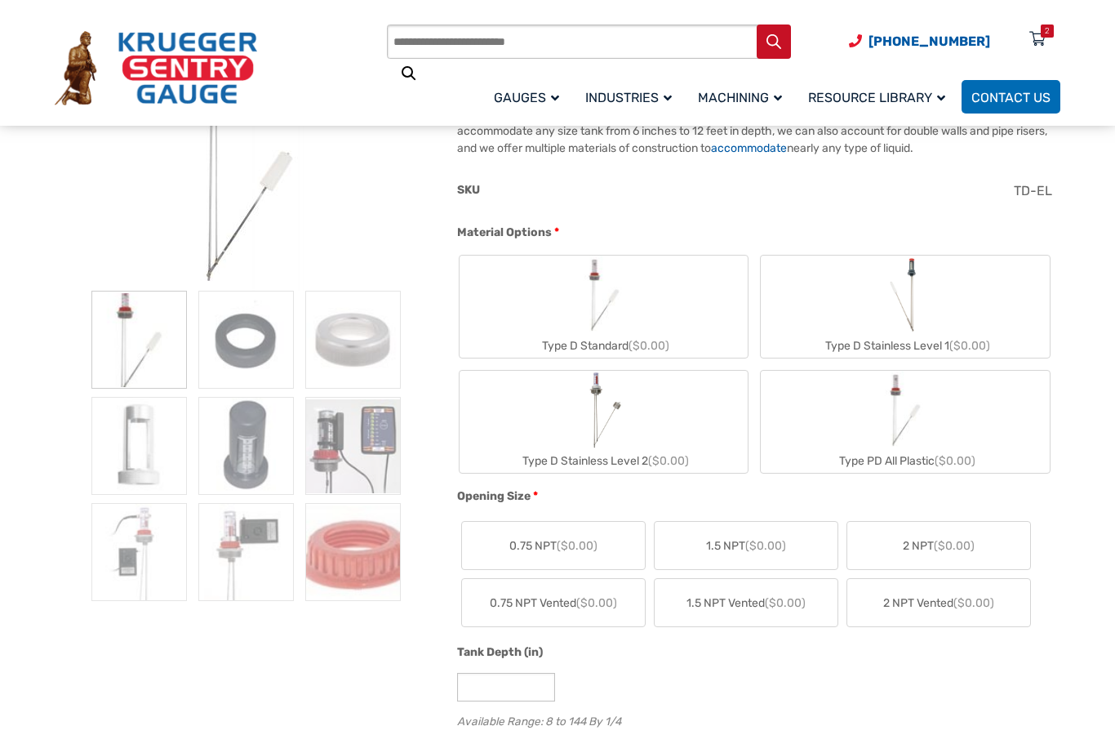
click at [1033, 31] on icon at bounding box center [1037, 40] width 16 height 26
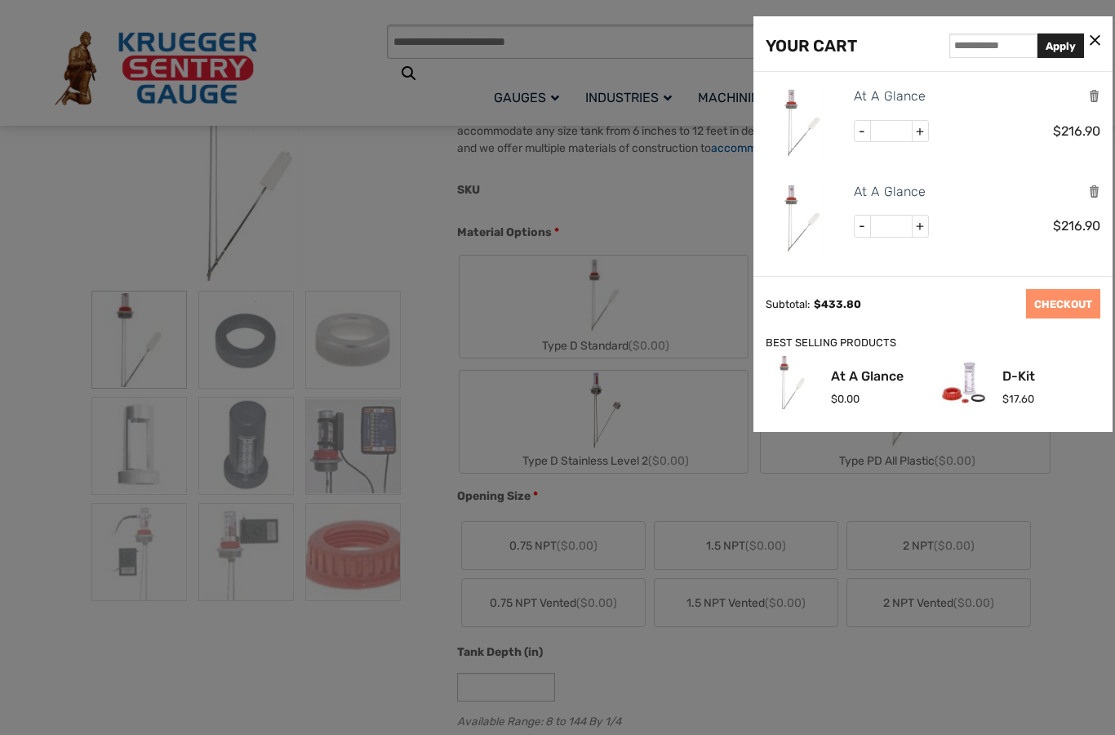
scroll to position [2, 0]
click at [1088, 96] on icon "Remove this item" at bounding box center [1094, 97] width 12 height 16
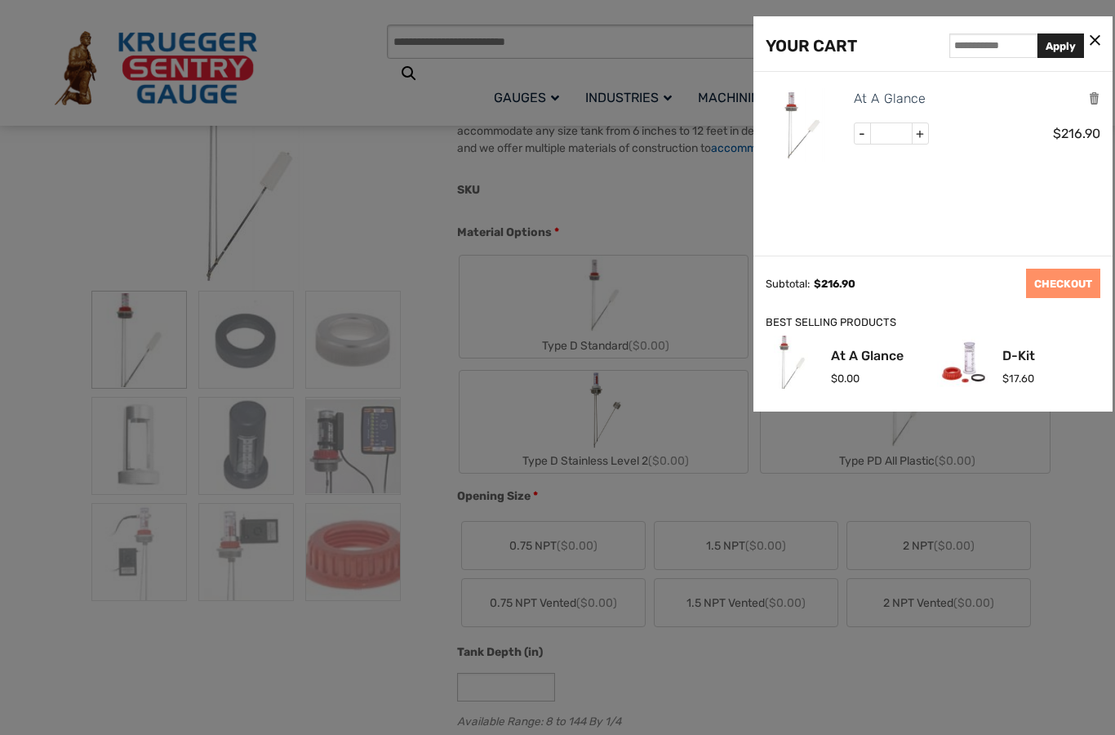
scroll to position [0, 0]
click at [1095, 92] on icon "Remove this item" at bounding box center [1094, 99] width 12 height 16
click at [1108, 33] on div "YOUR CART Apply" at bounding box center [932, 44] width 359 height 56
click at [1091, 41] on icon at bounding box center [1095, 41] width 11 height 17
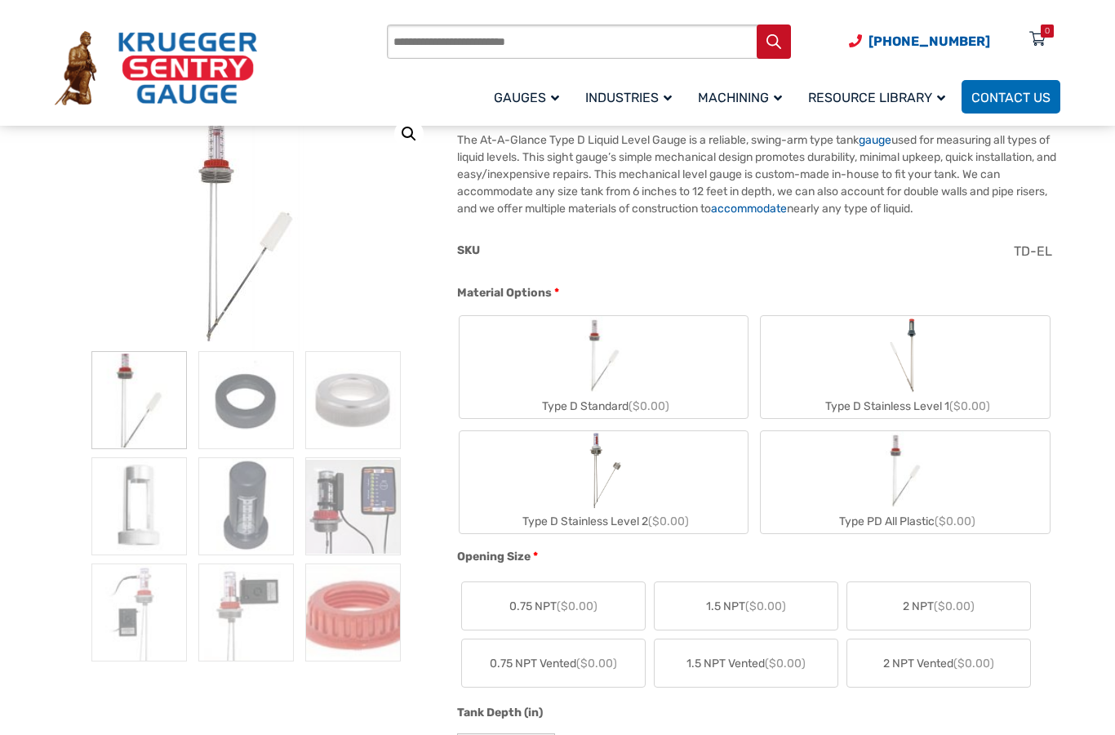
scroll to position [236, 0]
click at [620, 365] on img "Type D Standard" at bounding box center [604, 353] width 78 height 78
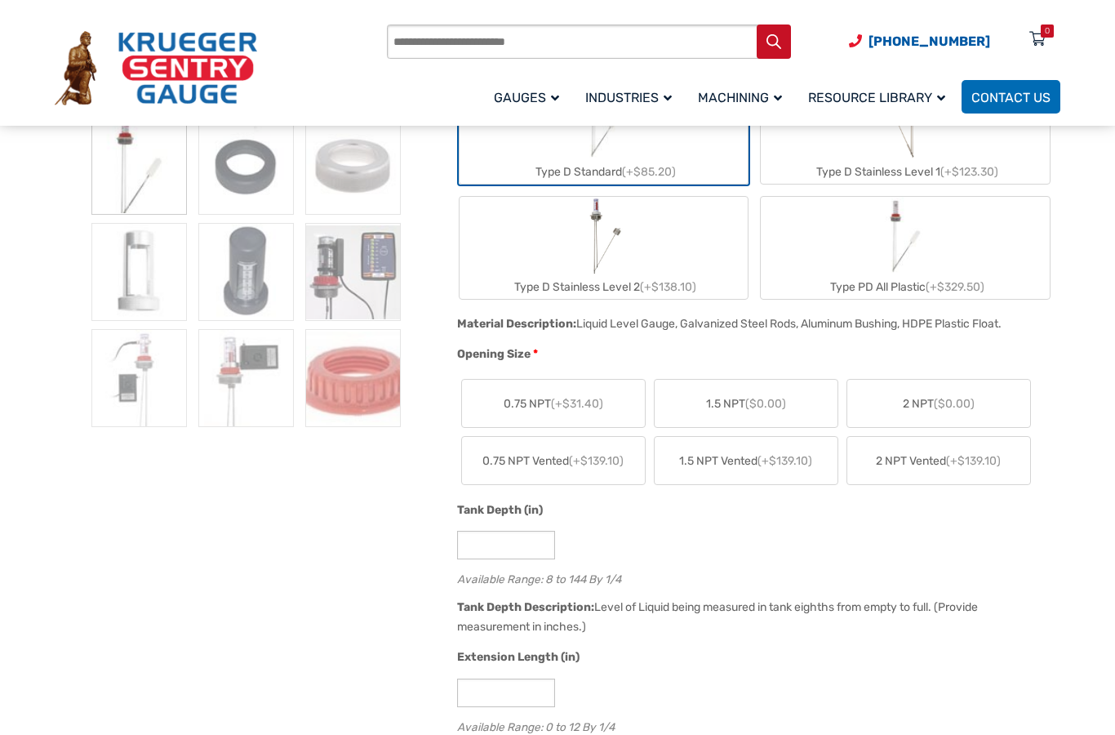
scroll to position [482, 0]
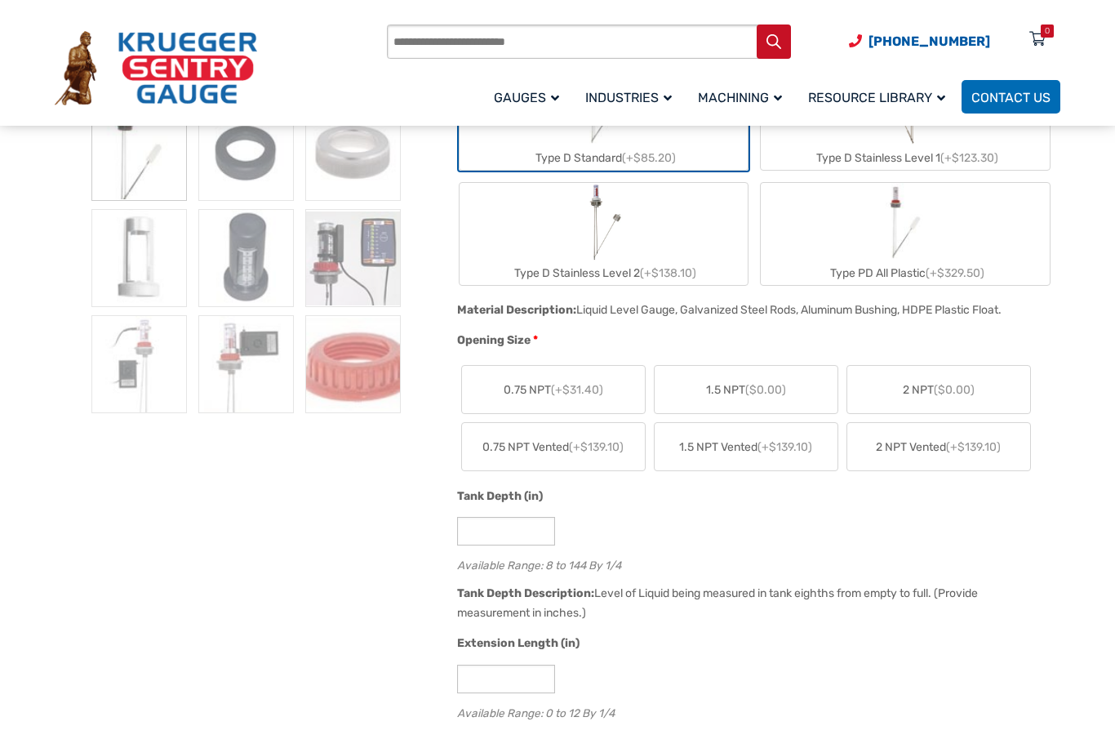
click at [577, 389] on span "(+$31.40)" at bounding box center [577, 390] width 52 height 14
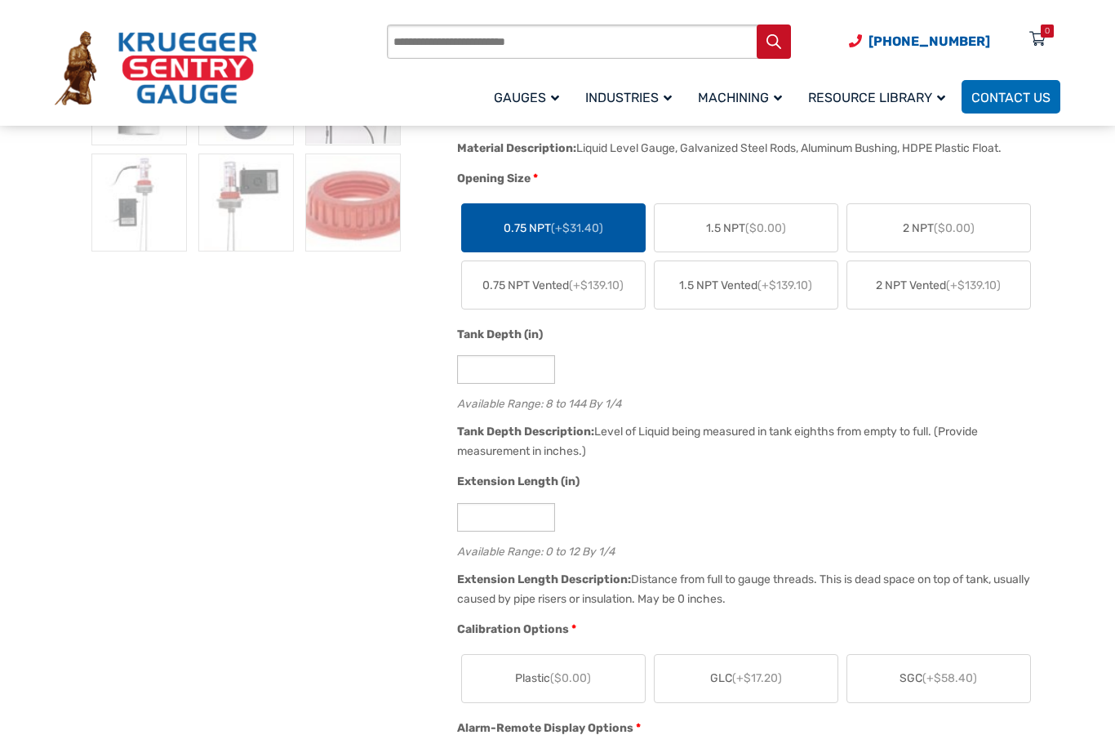
scroll to position [651, 0]
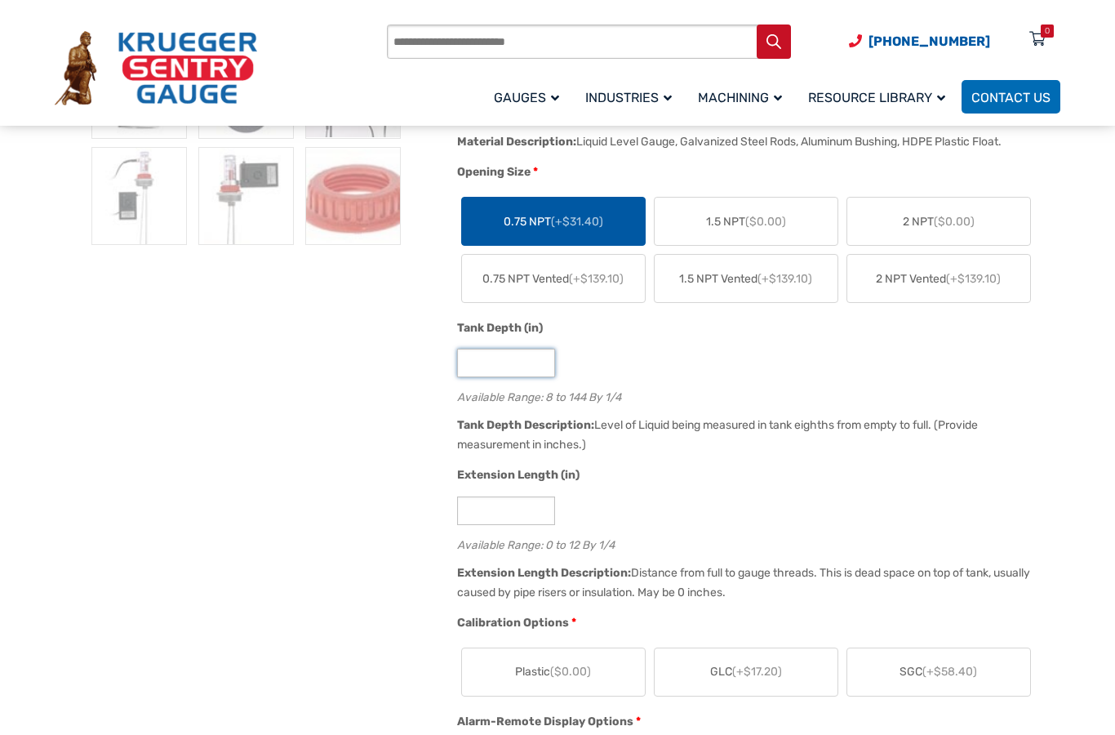
click at [511, 367] on input "*" at bounding box center [506, 363] width 98 height 29
type input "**"
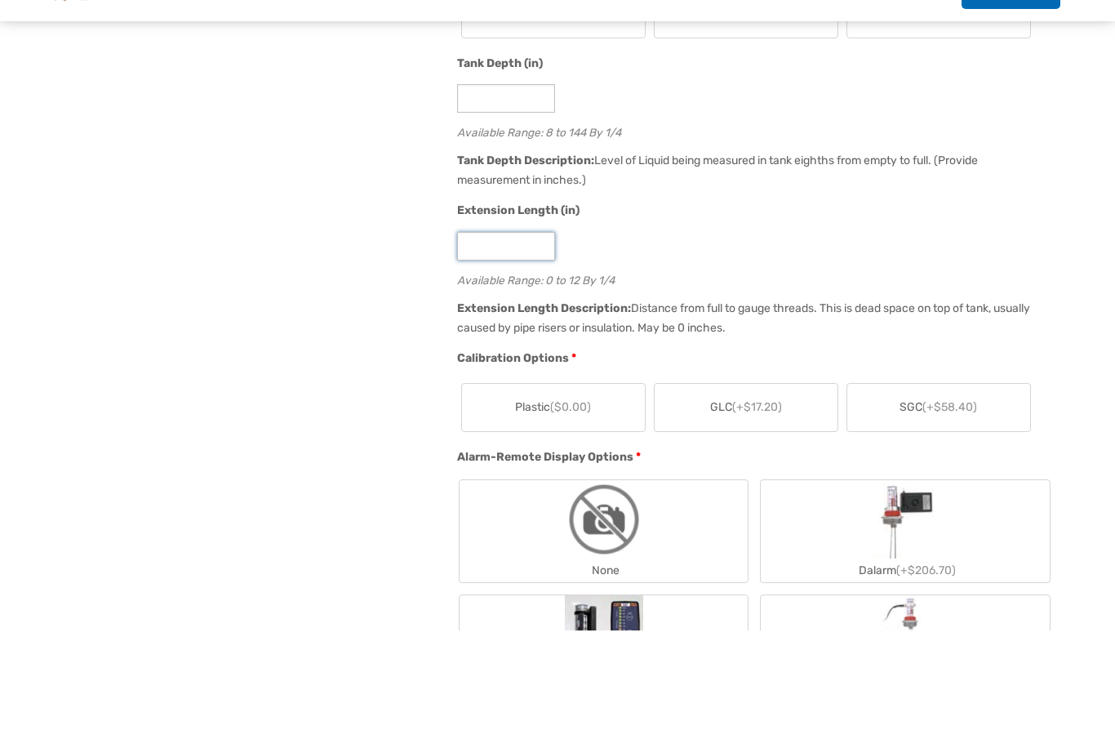
scroll to position [822, 0]
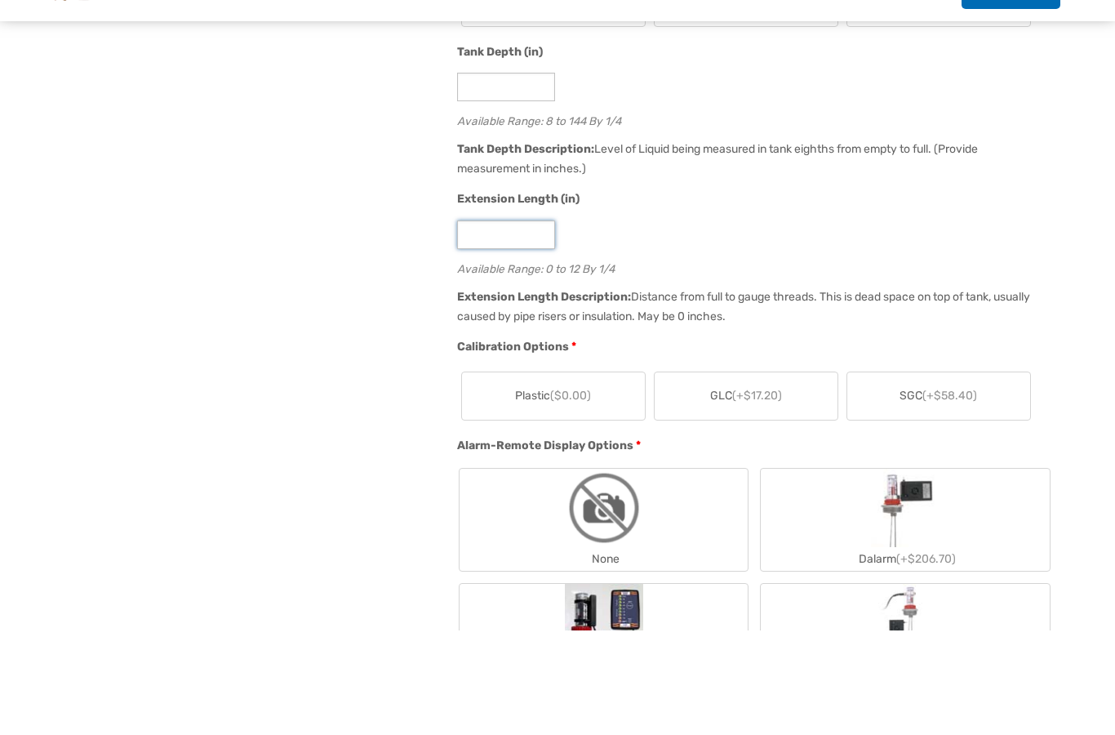
type input "*"
click at [985, 477] on label "SGC (+$58.40)" at bounding box center [938, 500] width 183 height 47
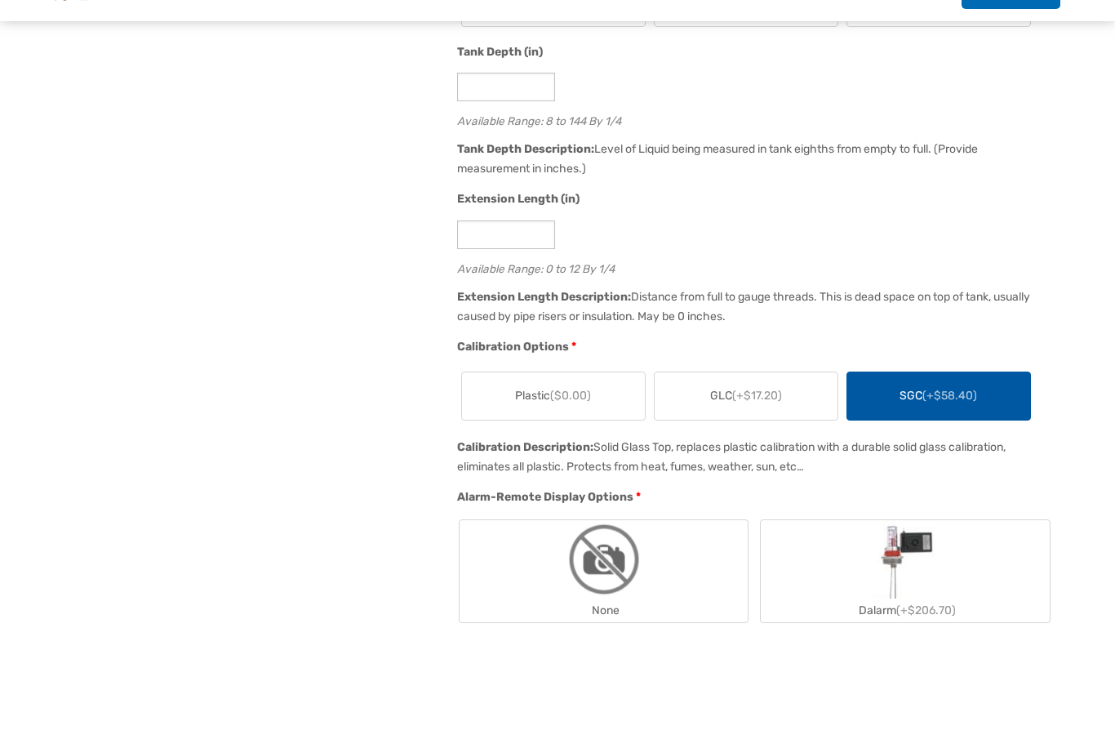
scroll to position [927, 0]
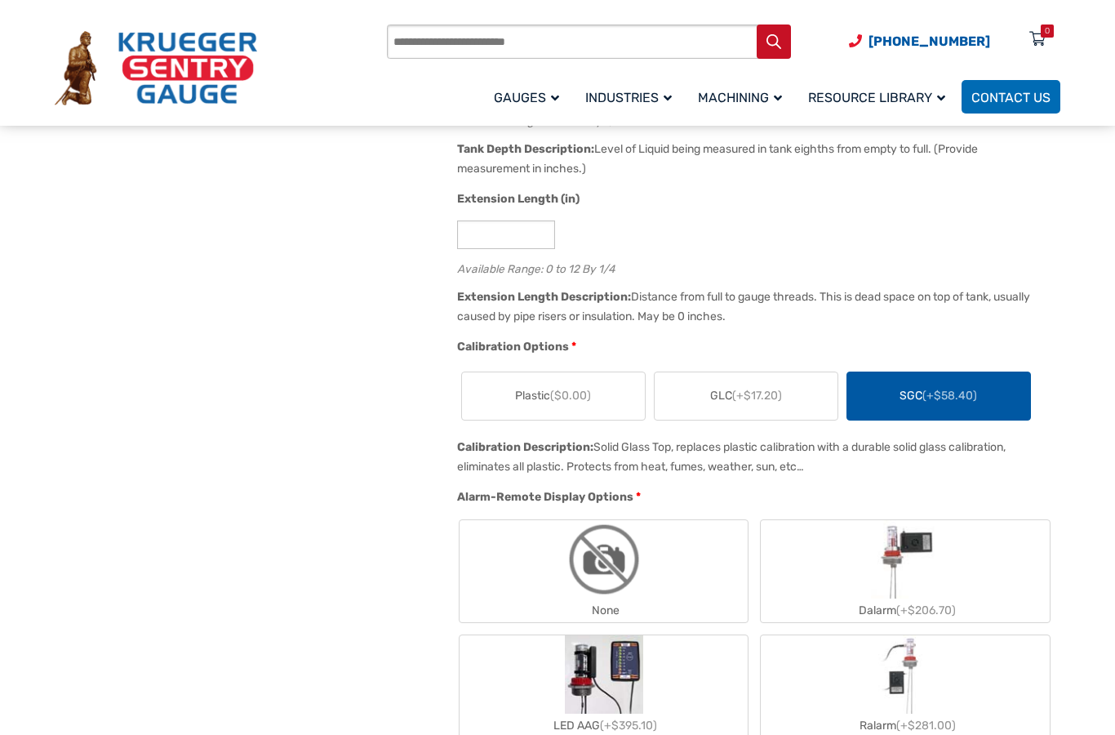
click at [642, 567] on img "None" at bounding box center [604, 559] width 78 height 78
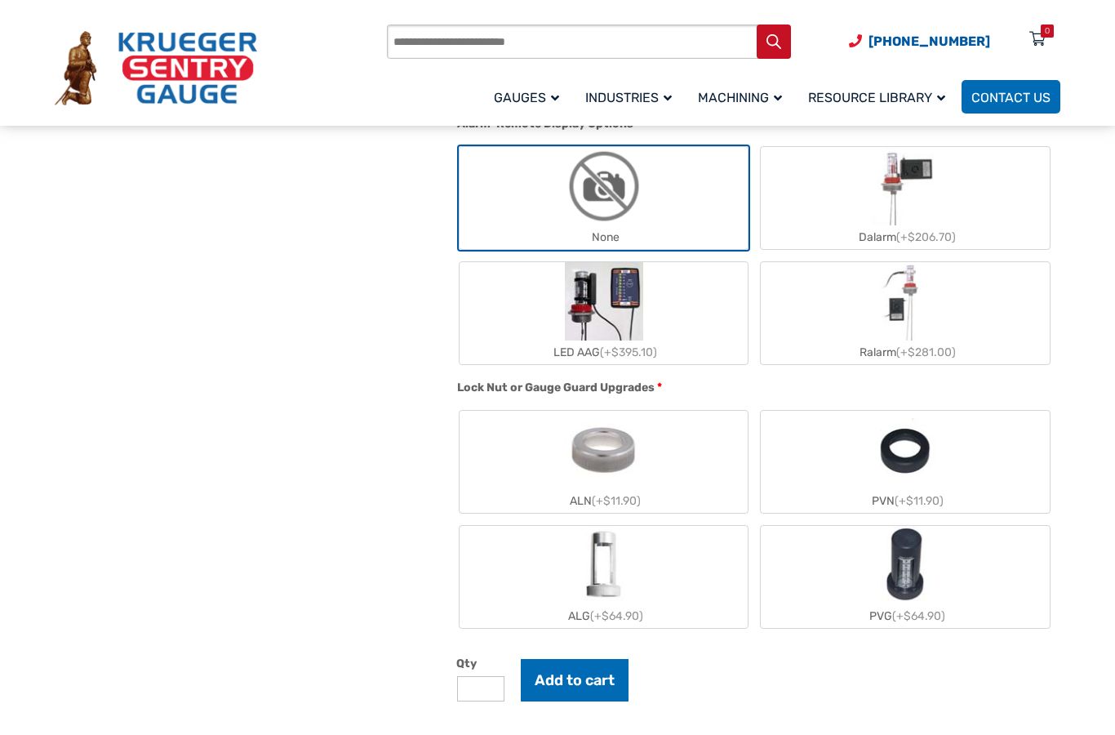
scroll to position [1301, 0]
click at [656, 577] on label "ALG (+$64.90)" at bounding box center [604, 575] width 289 height 102
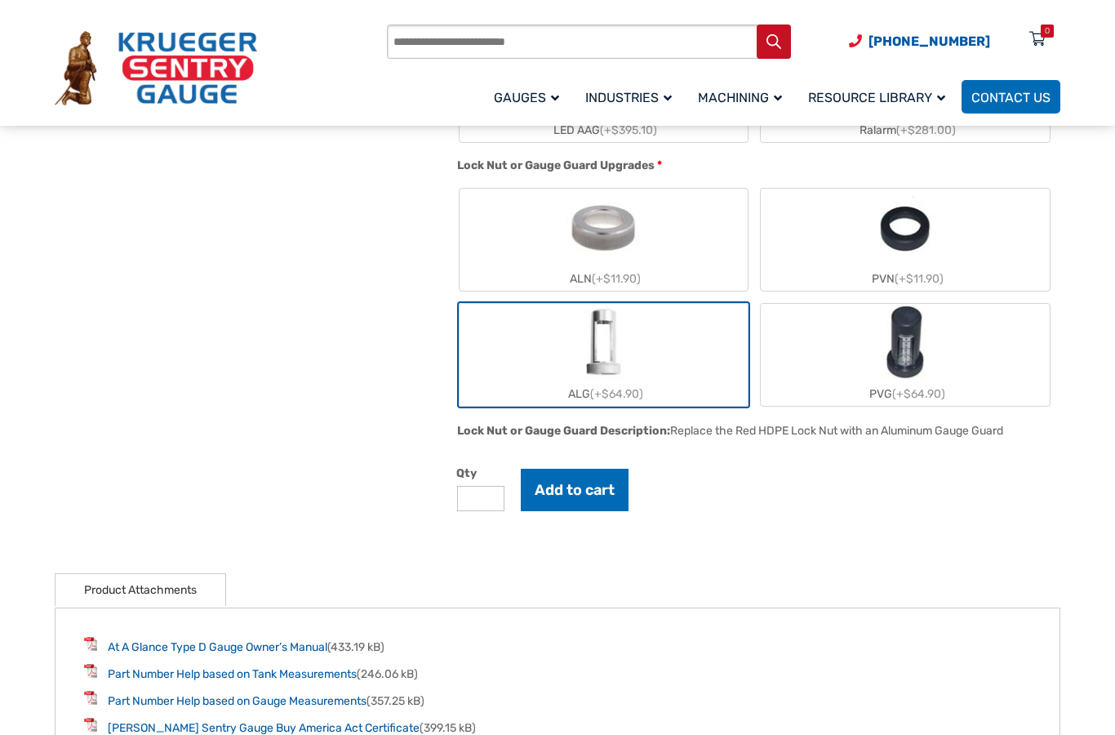
scroll to position [1584, 0]
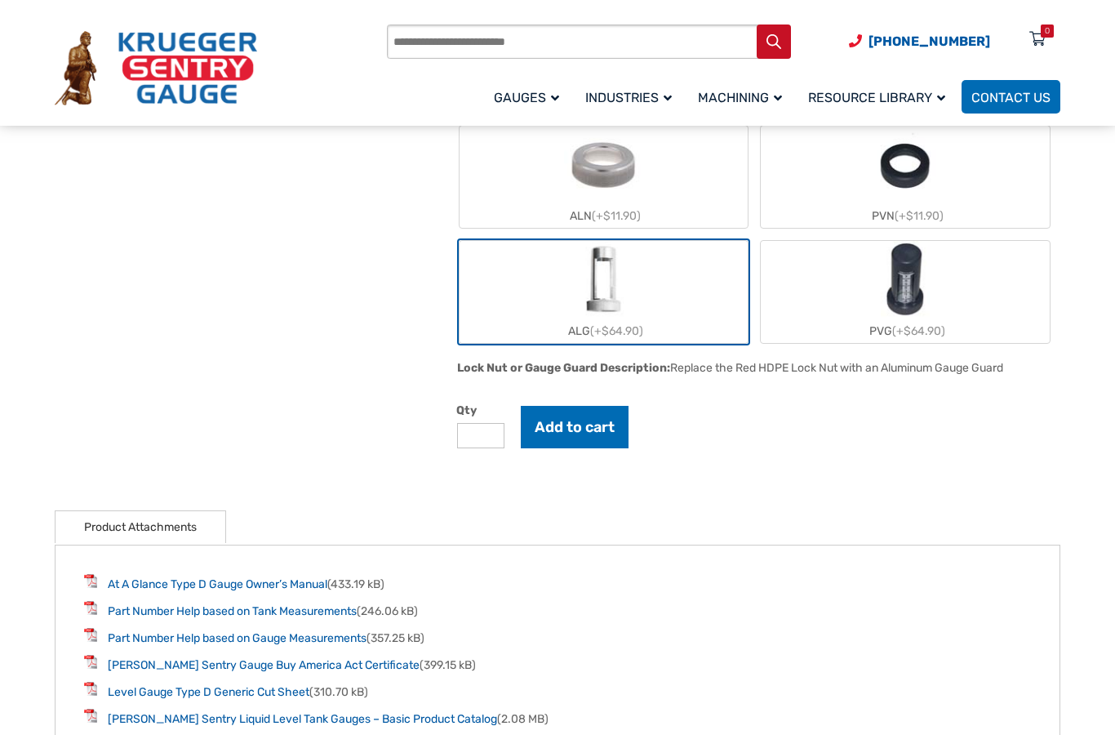
click at [567, 433] on button "Add to cart" at bounding box center [575, 427] width 108 height 42
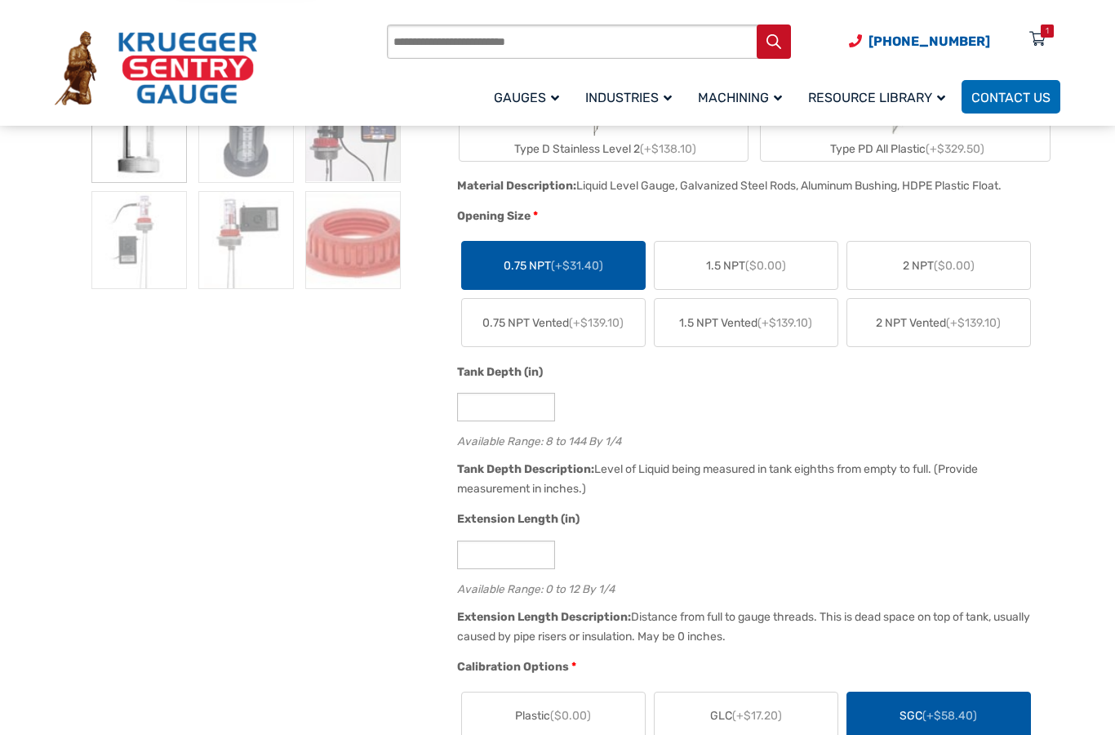
scroll to position [306, 0]
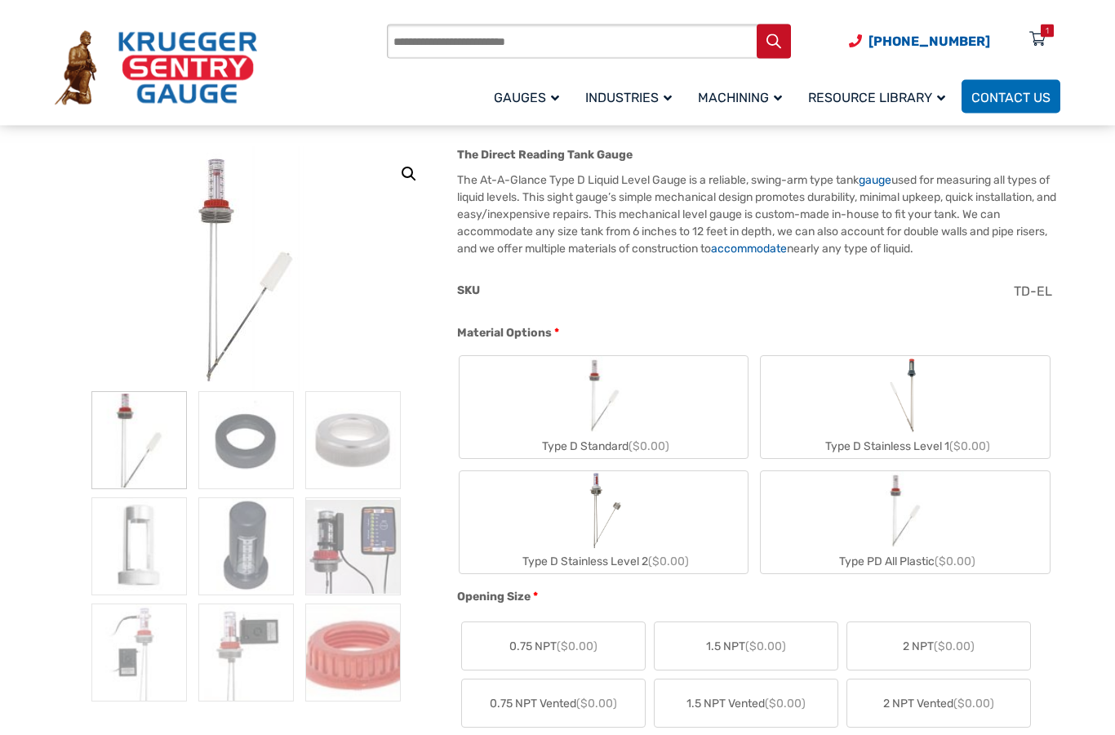
scroll to position [201, 0]
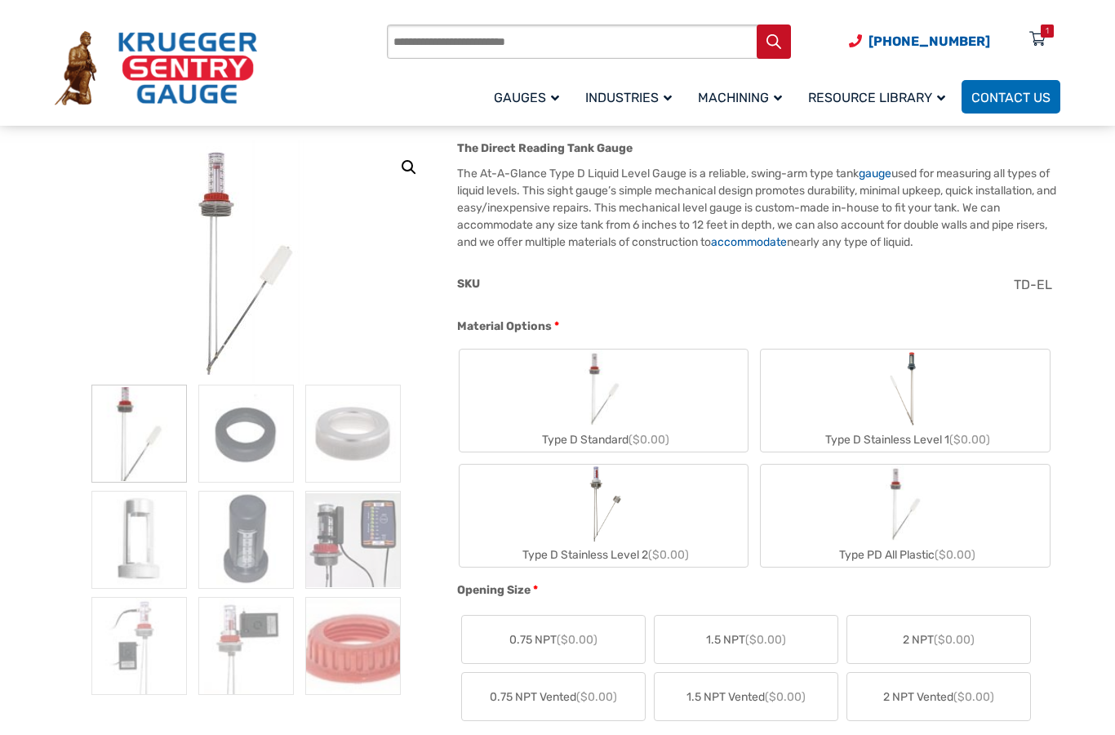
click at [623, 398] on img "Type D Standard" at bounding box center [604, 388] width 78 height 78
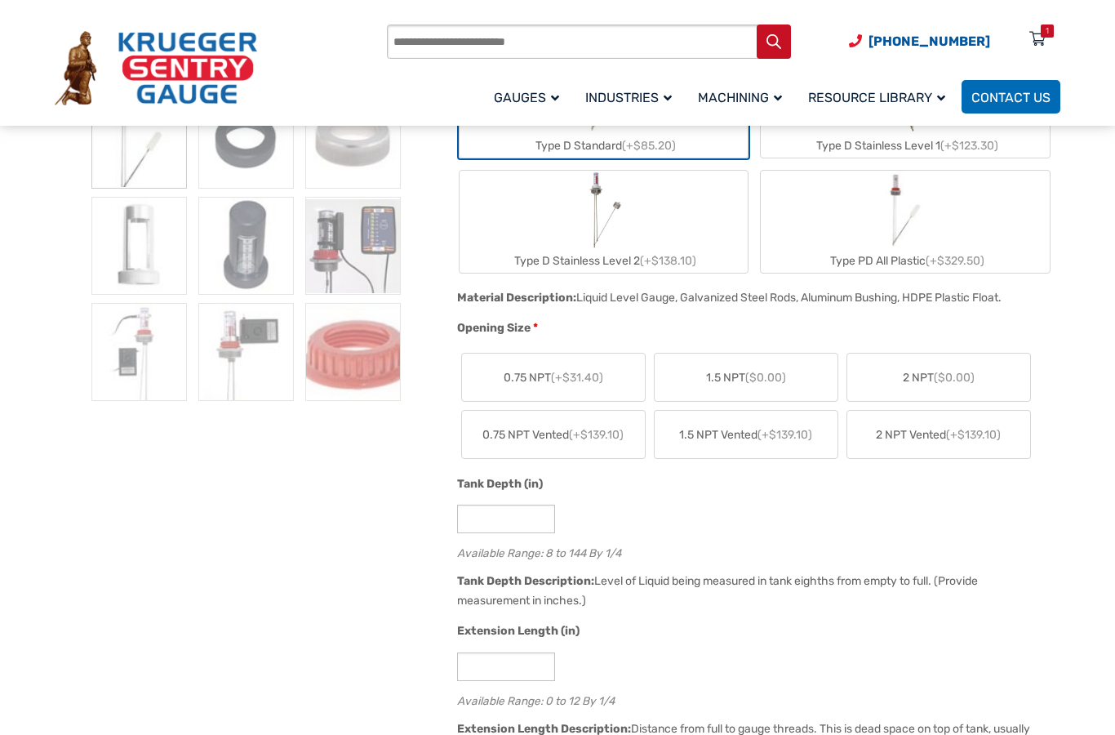
scroll to position [503, 0]
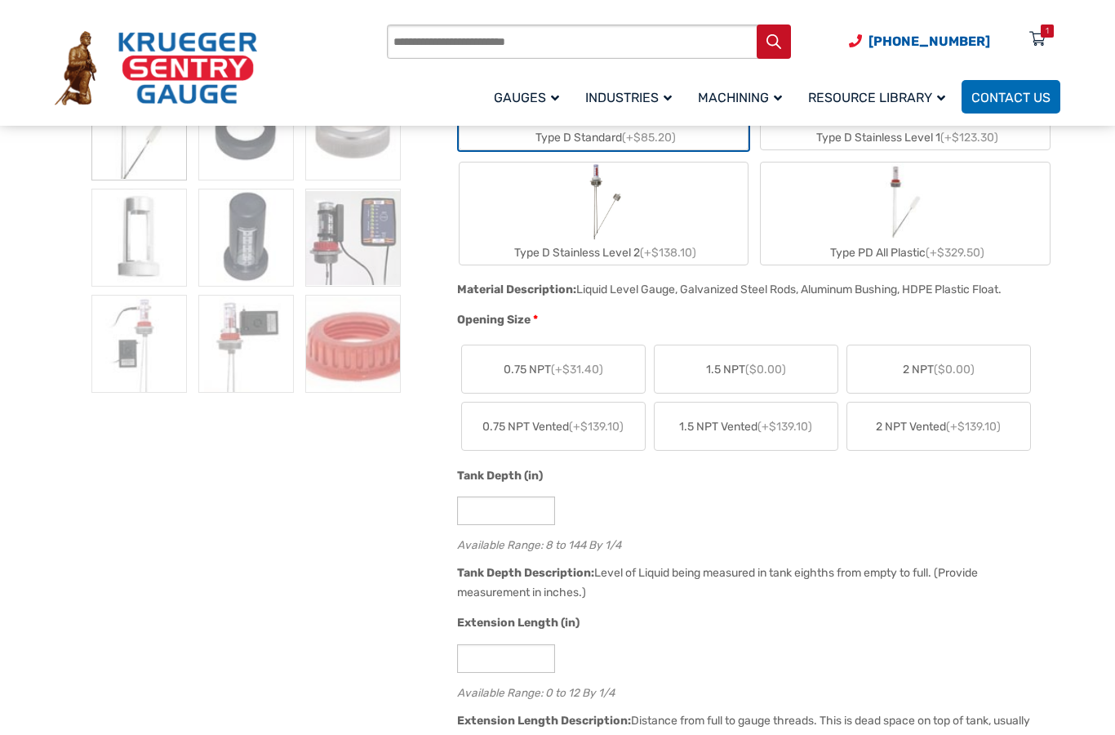
click at [568, 363] on span "(+$31.40)" at bounding box center [577, 369] width 52 height 14
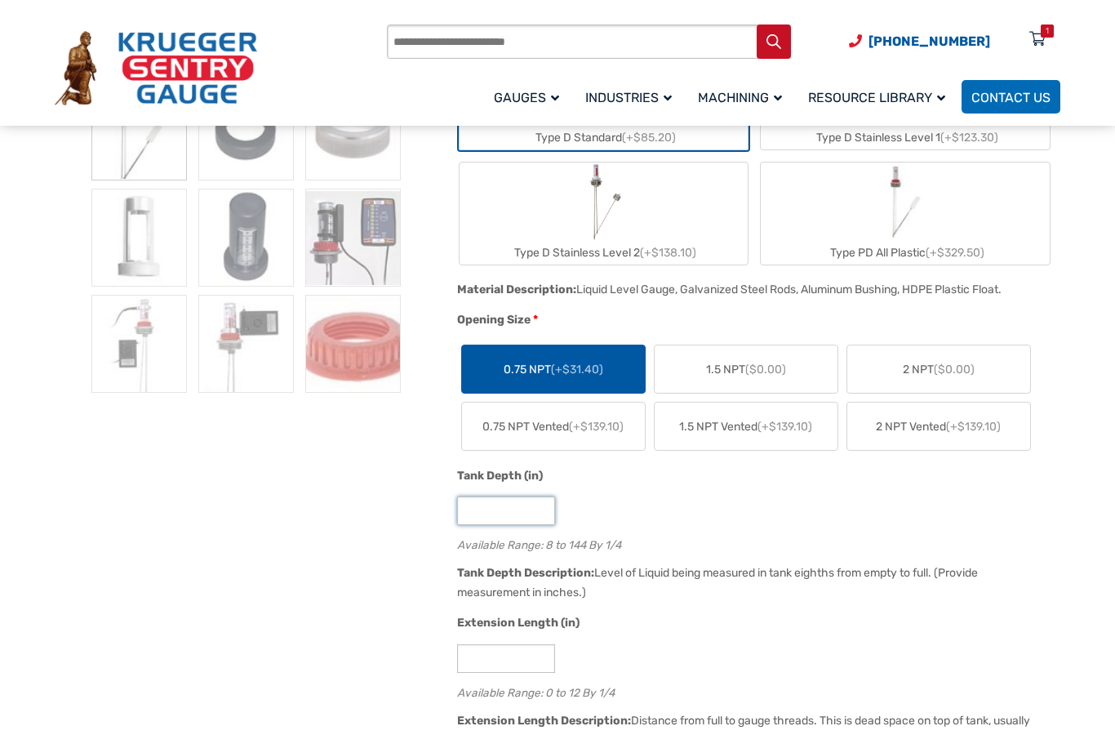
click at [505, 512] on input "*" at bounding box center [506, 510] width 98 height 29
type input "**"
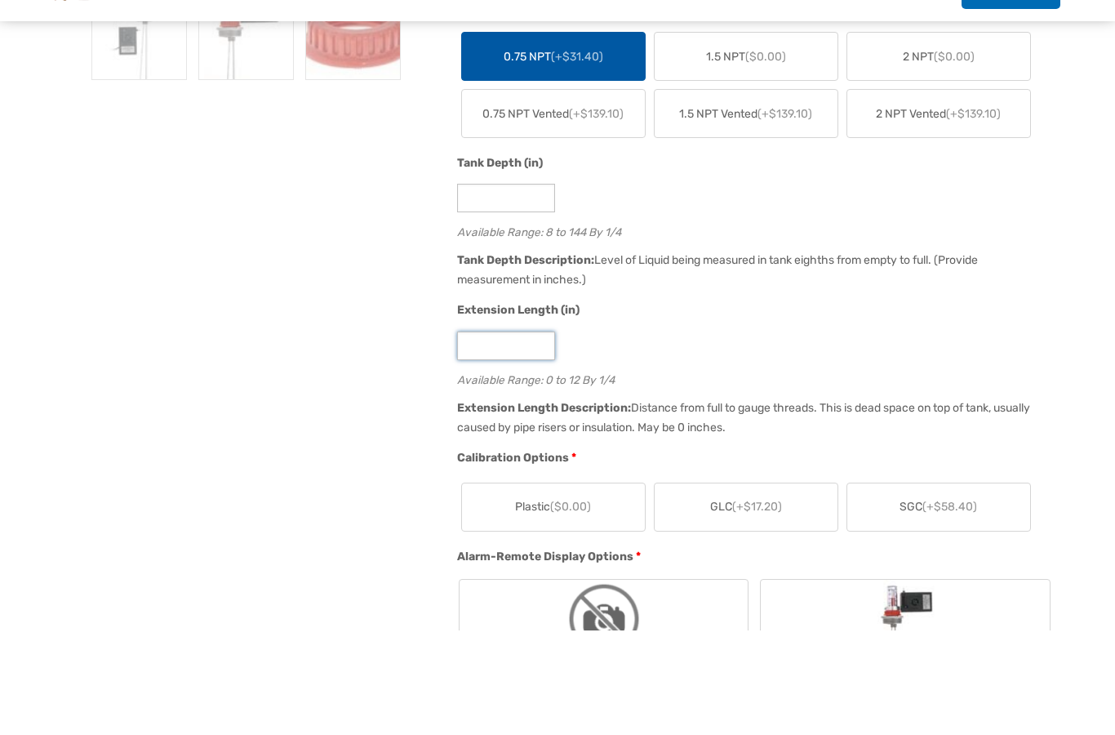
type input "*"
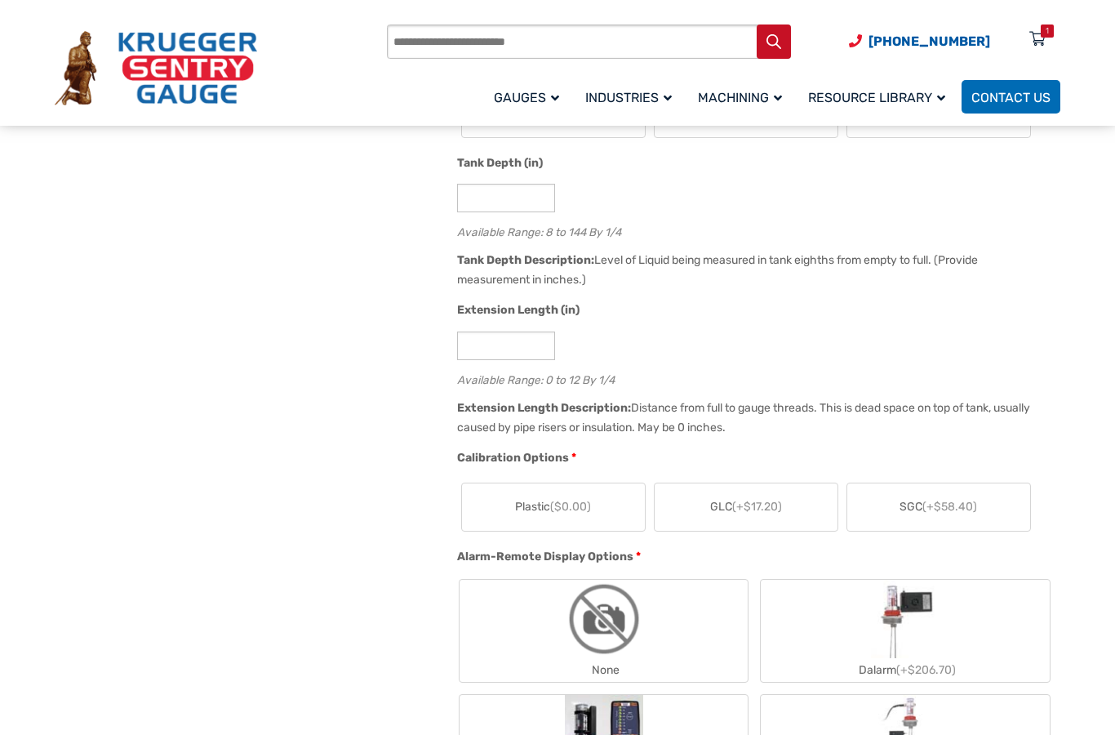
click at [940, 509] on span "(+$58.40)" at bounding box center [949, 507] width 55 height 14
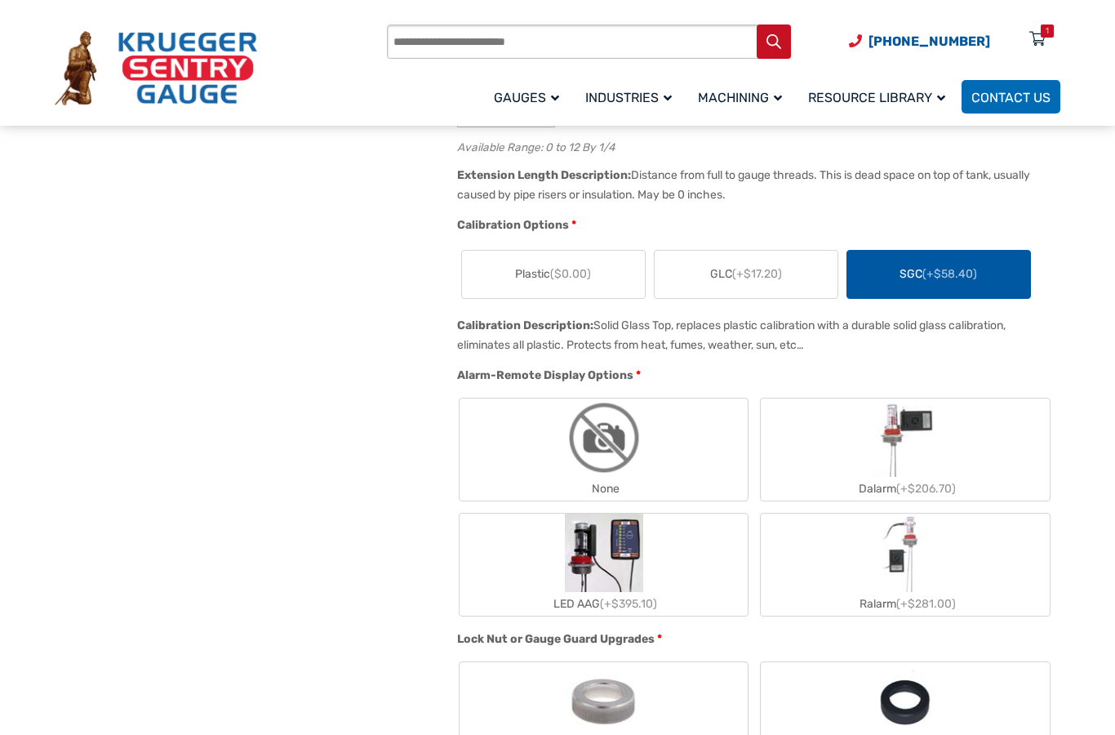
scroll to position [1051, 0]
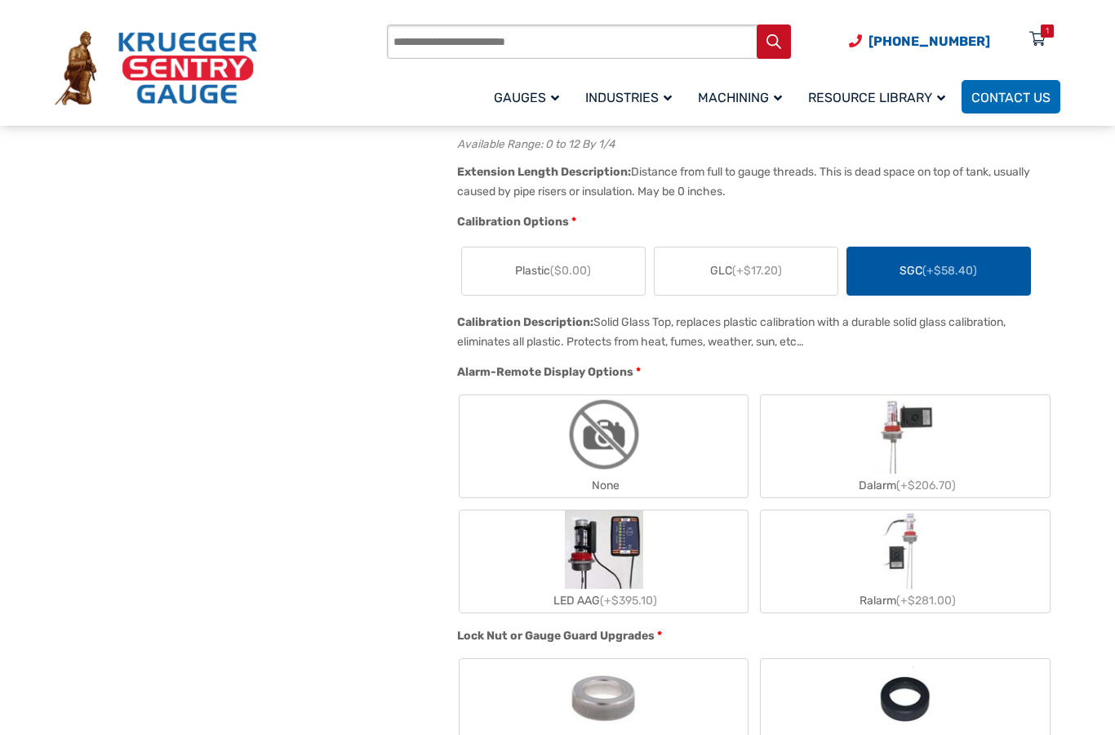
click at [642, 445] on img "None" at bounding box center [604, 434] width 78 height 78
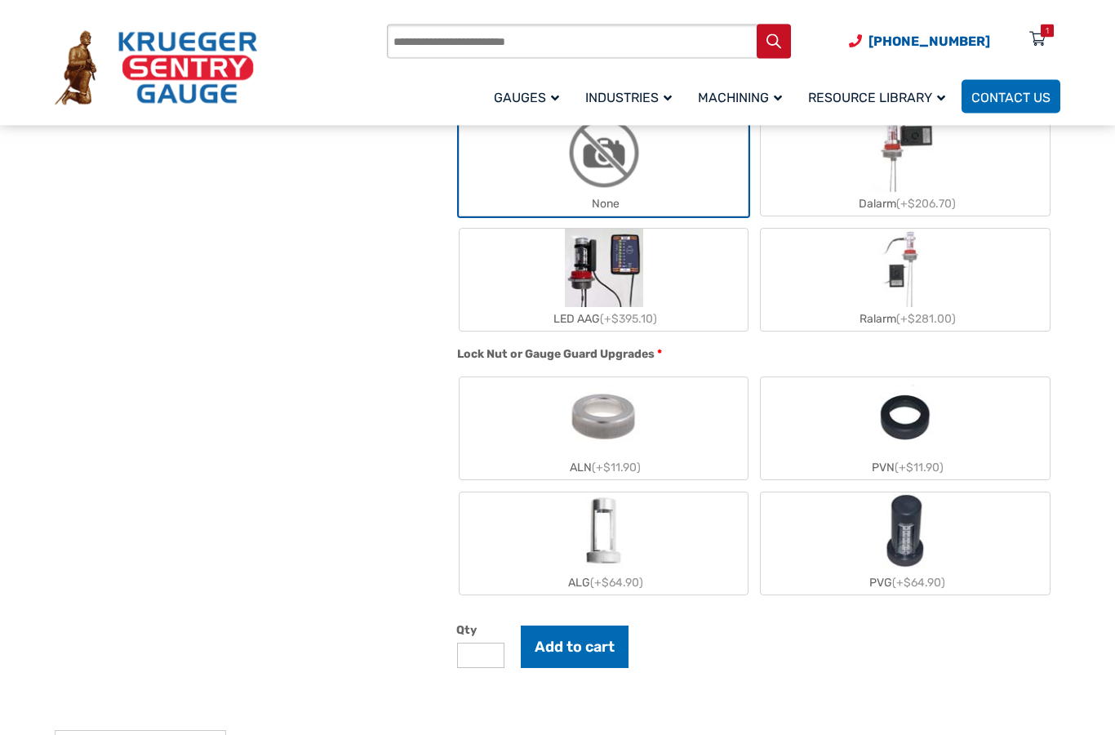
scroll to position [1377, 0]
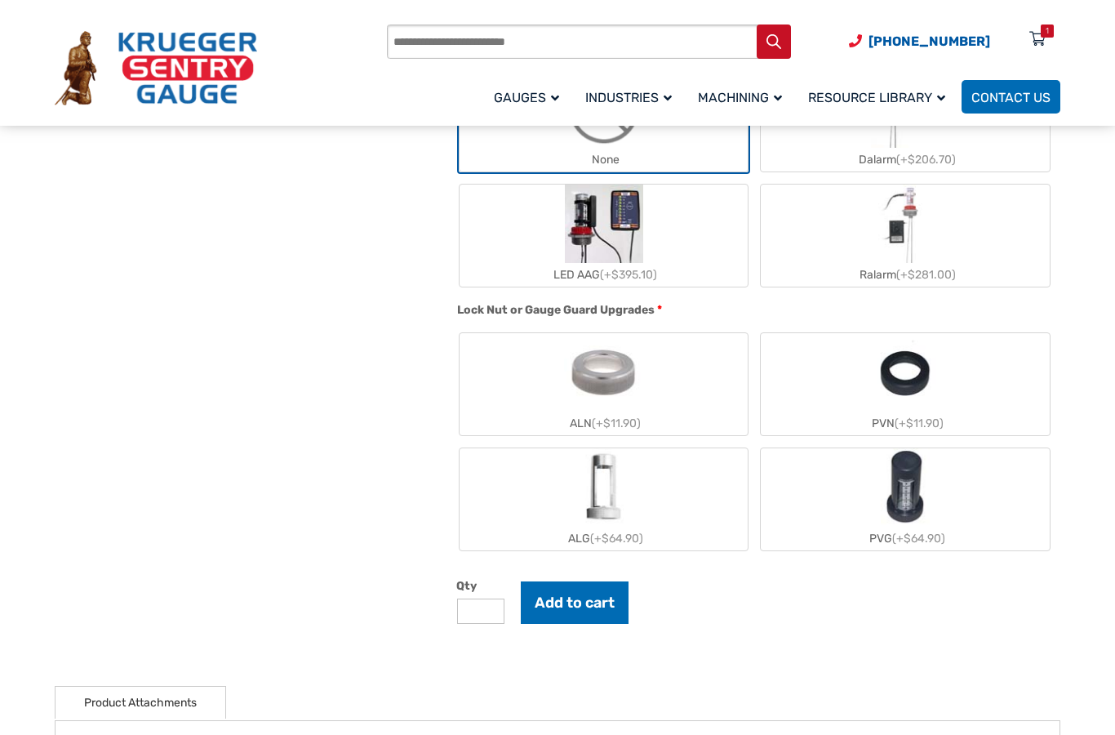
click at [645, 500] on label "ALG (+$64.90)" at bounding box center [604, 499] width 289 height 102
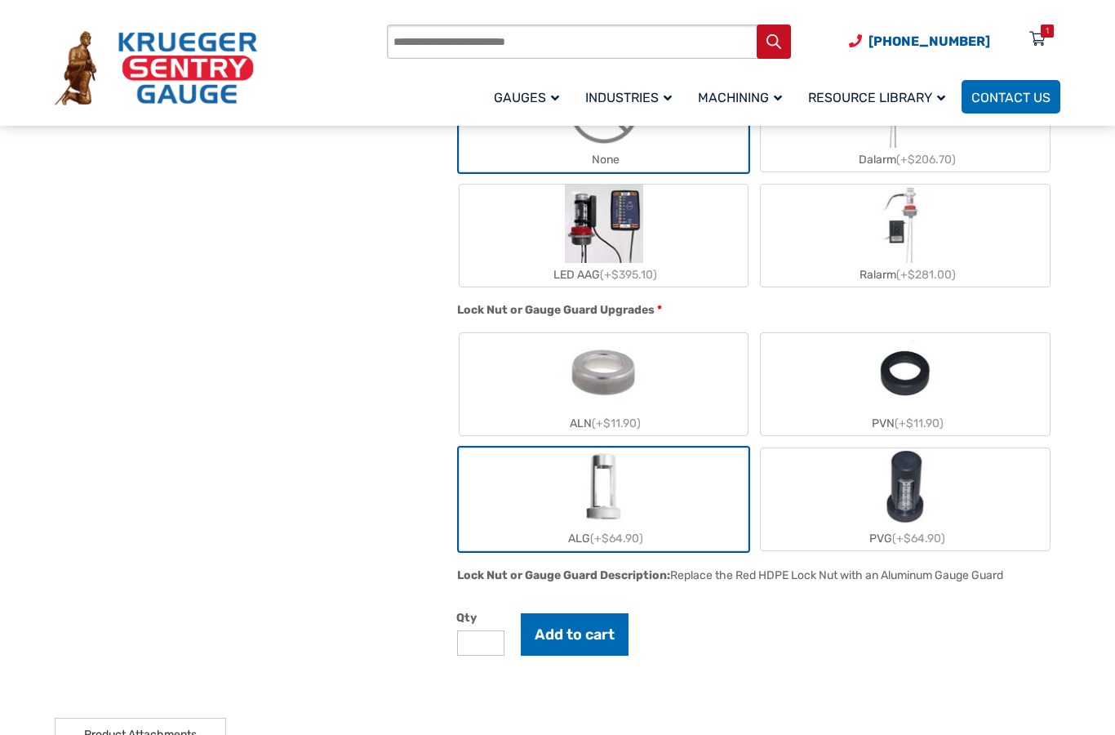
click at [578, 638] on button "Add to cart" at bounding box center [575, 634] width 108 height 42
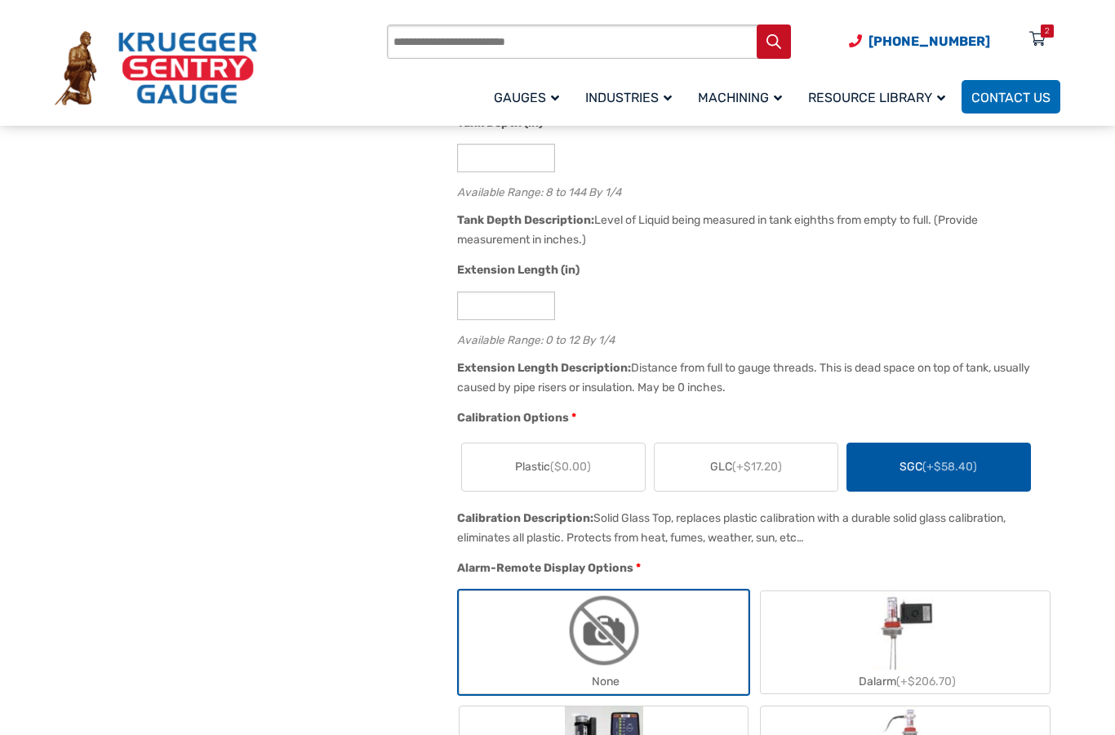
scroll to position [149, 0]
